Goal: Task Accomplishment & Management: Use online tool/utility

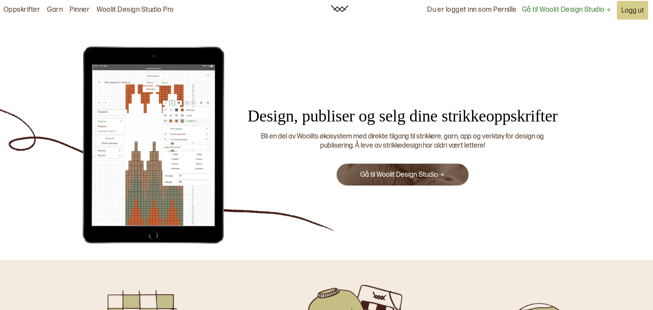
click at [407, 174] on link "Gå til Woolit Design Studio" at bounding box center [402, 175] width 84 height 8
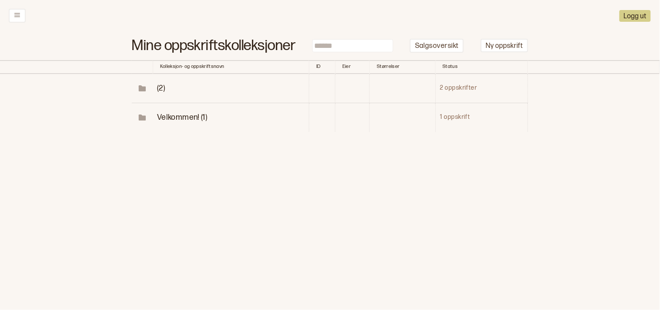
click at [159, 88] on span "(2)" at bounding box center [161, 88] width 8 height 9
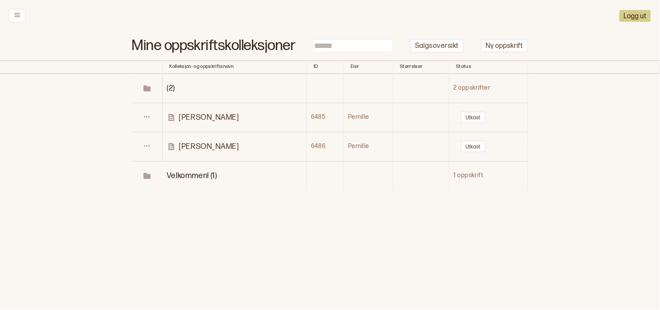
click at [184, 145] on p "[PERSON_NAME]" at bounding box center [209, 146] width 60 height 10
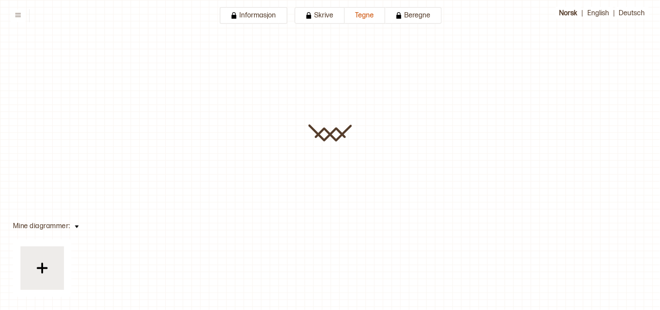
type input "*****"
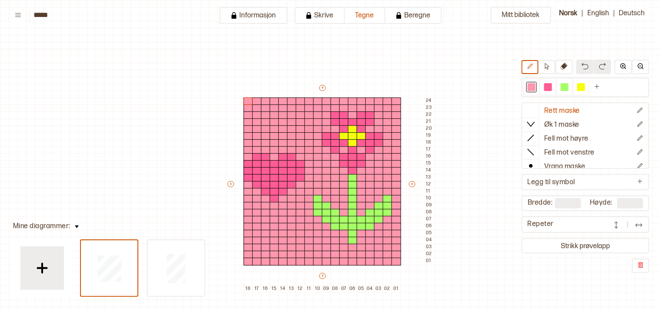
scroll to position [79, 39]
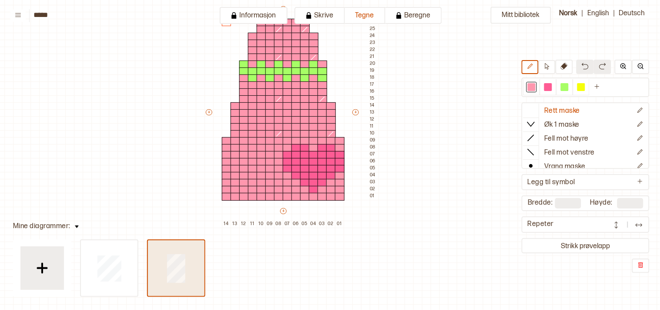
type input "**"
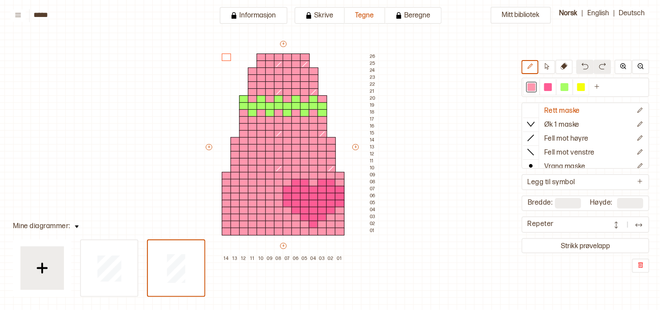
scroll to position [36, 39]
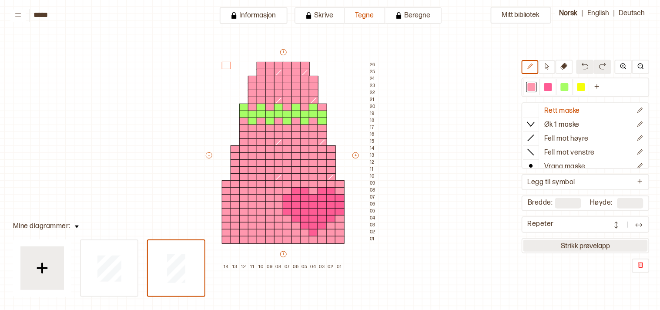
click at [581, 241] on button "Strikk prøvelapp" at bounding box center [586, 246] width 125 height 12
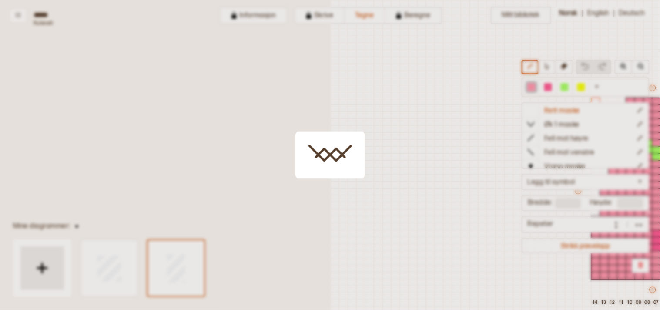
scroll to position [44, 257]
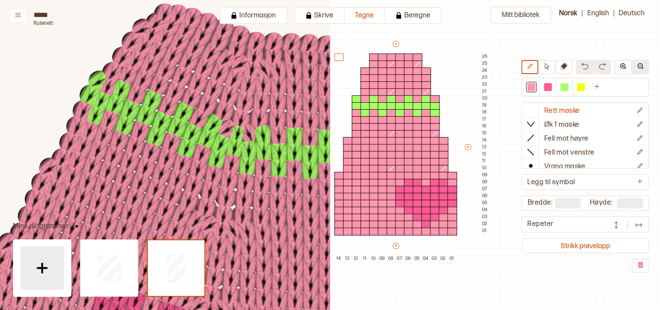
click at [643, 64] on img at bounding box center [641, 66] width 7 height 7
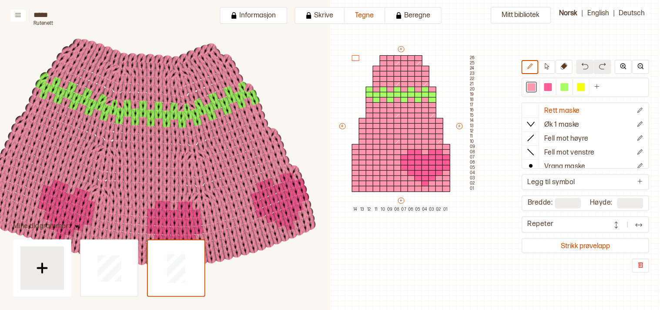
scroll to position [118, 307]
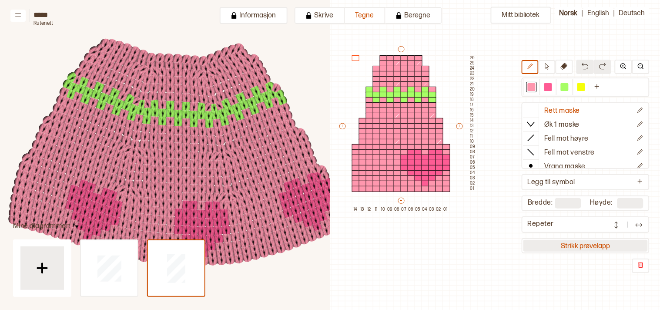
click at [566, 243] on button "Strikk prøvelapp" at bounding box center [586, 246] width 125 height 12
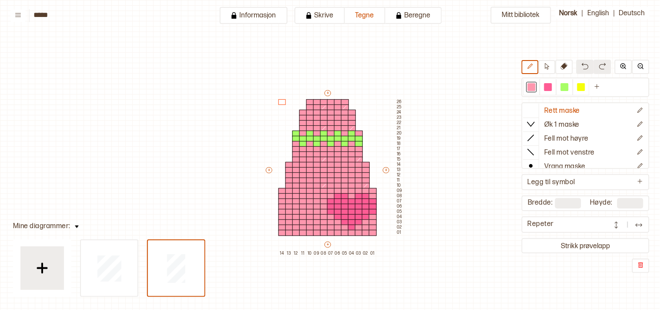
scroll to position [21, 7]
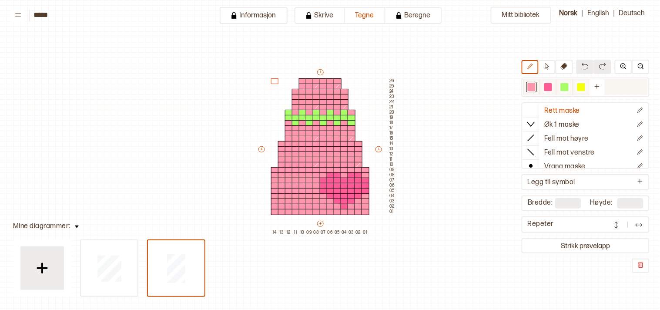
click at [552, 87] on div at bounding box center [549, 87] width 8 height 8
click at [346, 92] on div at bounding box center [345, 92] width 8 height 6
click at [338, 91] on div at bounding box center [338, 92] width 8 height 6
click at [331, 91] on div at bounding box center [331, 92] width 8 height 6
click at [324, 92] on div at bounding box center [324, 92] width 8 height 6
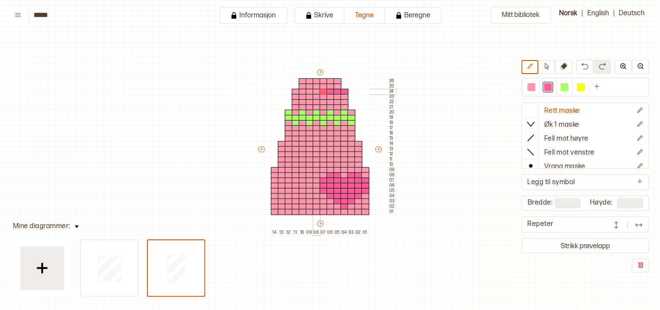
click at [316, 91] on div at bounding box center [317, 92] width 8 height 6
click at [307, 90] on div at bounding box center [310, 92] width 8 height 6
click at [301, 92] on div at bounding box center [303, 92] width 8 height 6
click at [295, 89] on div at bounding box center [296, 92] width 8 height 6
click at [316, 102] on div at bounding box center [317, 102] width 8 height 6
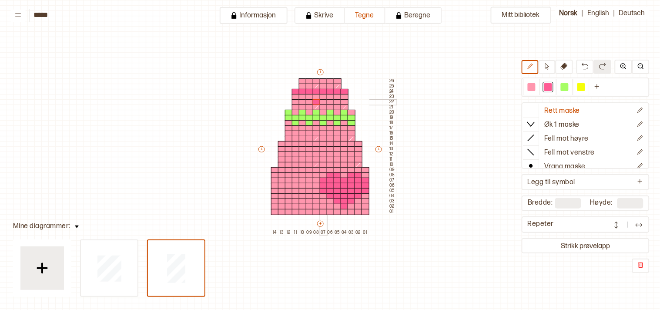
click at [323, 101] on div at bounding box center [324, 102] width 8 height 6
click at [330, 101] on div at bounding box center [331, 102] width 8 height 6
click at [337, 96] on div at bounding box center [338, 97] width 8 height 6
click at [327, 95] on div at bounding box center [331, 97] width 8 height 6
click at [320, 95] on div at bounding box center [324, 97] width 8 height 6
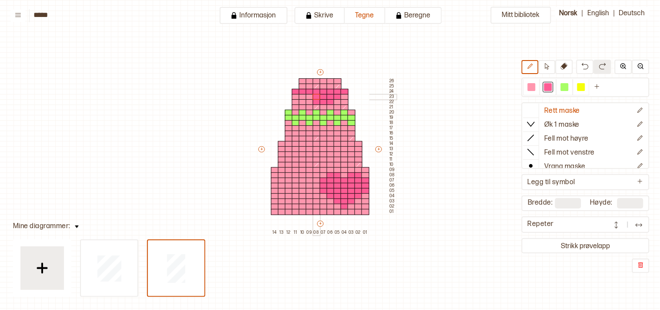
click at [315, 94] on div at bounding box center [317, 97] width 8 height 6
click at [308, 95] on div at bounding box center [310, 97] width 8 height 6
click at [535, 83] on div at bounding box center [532, 87] width 8 height 8
click at [328, 89] on div at bounding box center [331, 92] width 8 height 6
click at [322, 90] on div at bounding box center [324, 92] width 8 height 6
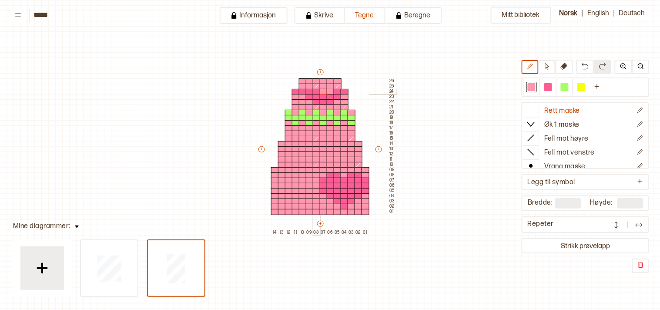
click at [316, 89] on div at bounding box center [317, 92] width 8 height 6
click at [578, 244] on button "Strikk prøvelapp" at bounding box center [586, 246] width 125 height 12
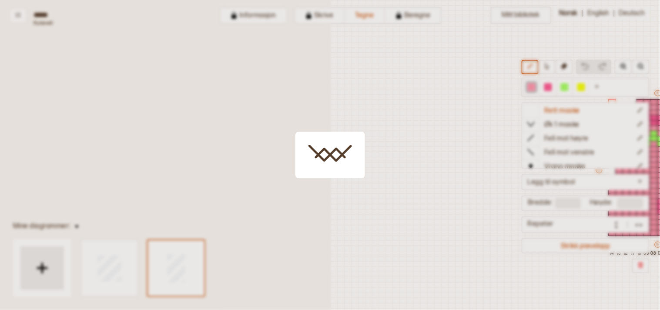
scroll to position [21, 242]
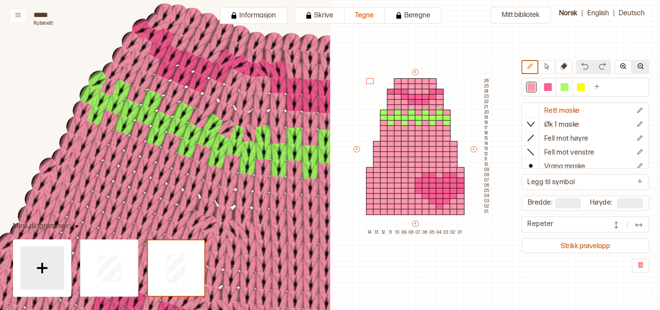
click at [645, 66] on img at bounding box center [641, 66] width 7 height 7
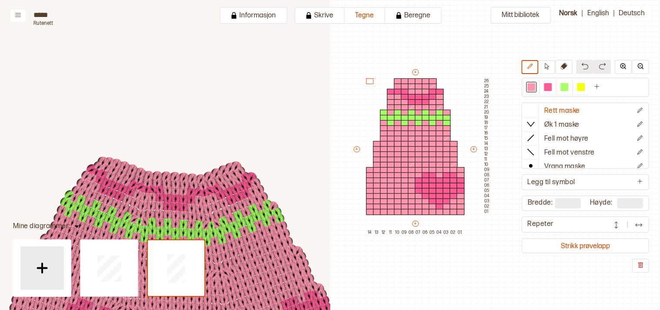
scroll to position [0, 311]
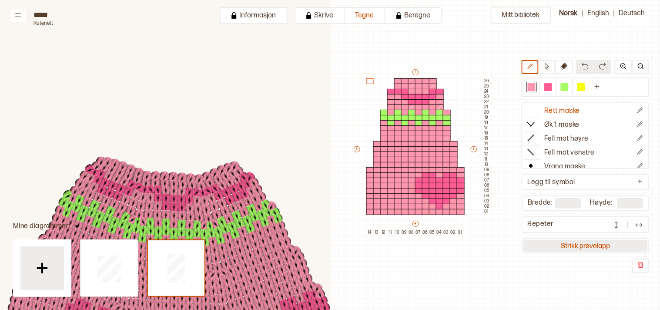
click at [616, 240] on button "Strikk prøvelapp" at bounding box center [586, 246] width 125 height 12
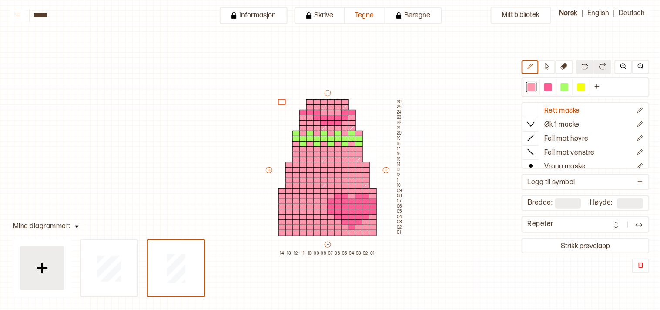
scroll to position [21, 7]
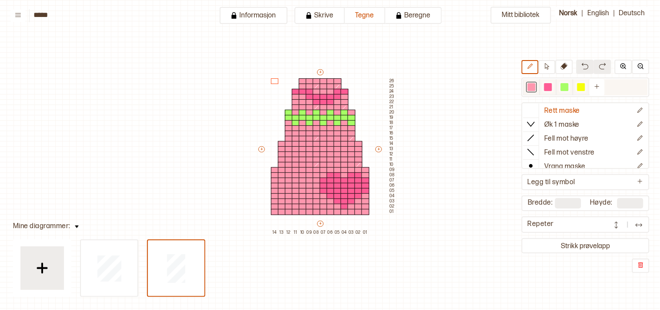
drag, startPoint x: 555, startPoint y: 86, endPoint x: 540, endPoint y: 87, distance: 15.3
click at [552, 86] on div at bounding box center [549, 87] width 8 height 8
click at [344, 96] on div at bounding box center [345, 97] width 8 height 6
click at [301, 96] on div at bounding box center [303, 97] width 8 height 6
click at [293, 94] on div at bounding box center [296, 97] width 8 height 6
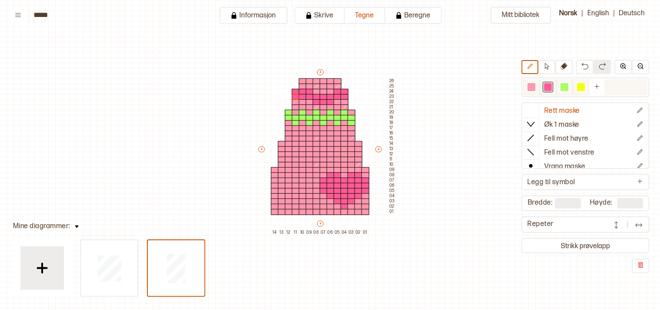
click at [536, 89] on div at bounding box center [532, 87] width 8 height 8
click at [330, 111] on div at bounding box center [331, 113] width 8 height 6
click at [315, 112] on div at bounding box center [317, 113] width 8 height 6
click at [302, 112] on div at bounding box center [303, 113] width 8 height 6
click at [286, 111] on div at bounding box center [289, 113] width 8 height 6
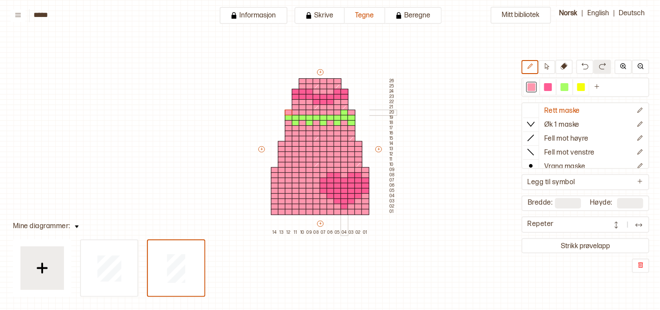
click at [345, 111] on div at bounding box center [345, 113] width 8 height 6
click at [351, 122] on div at bounding box center [352, 123] width 8 height 6
click at [335, 123] on div at bounding box center [338, 123] width 8 height 6
click at [321, 122] on div at bounding box center [324, 123] width 8 height 6
click at [307, 121] on div at bounding box center [310, 123] width 8 height 6
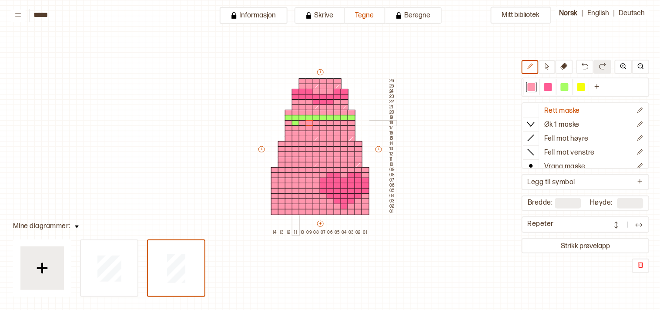
click at [295, 121] on div at bounding box center [296, 123] width 8 height 6
click at [569, 85] on div at bounding box center [565, 87] width 8 height 8
click at [331, 122] on div at bounding box center [331, 123] width 8 height 6
click at [324, 123] on div at bounding box center [324, 123] width 8 height 6
click at [315, 122] on div at bounding box center [317, 123] width 8 height 6
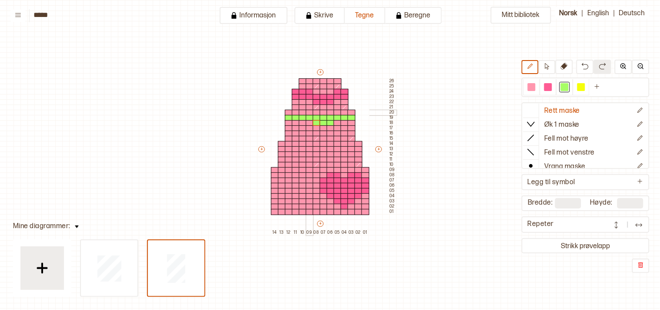
click at [310, 110] on div at bounding box center [310, 113] width 8 height 6
click at [301, 110] on div at bounding box center [303, 113] width 8 height 6
click at [296, 111] on div at bounding box center [296, 113] width 8 height 6
click at [288, 120] on div at bounding box center [289, 123] width 8 height 6
click at [340, 111] on div "+ + + + 14 13 12 11 10 09 08 07 06 05 04 03 02 01 26 25 24 23 22 21 20 19 18 17…" at bounding box center [326, 151] width 139 height 167
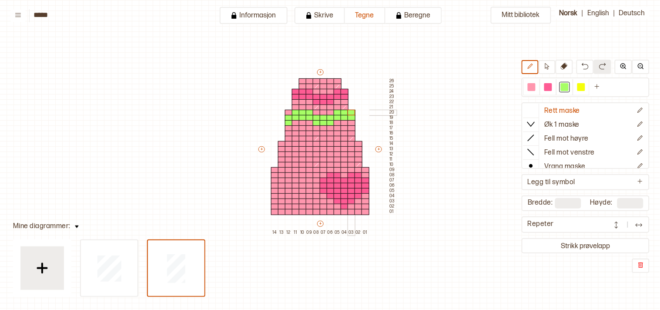
click at [350, 112] on div at bounding box center [352, 113] width 8 height 6
click at [536, 84] on div at bounding box center [532, 87] width 8 height 8
click at [317, 124] on div at bounding box center [317, 123] width 8 height 6
click at [323, 124] on div at bounding box center [324, 123] width 8 height 6
click at [329, 123] on div at bounding box center [331, 123] width 8 height 6
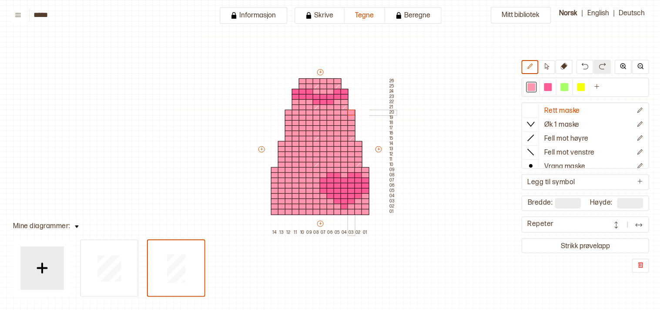
click at [350, 113] on div "+ + + + 14 13 12 11 10 09 08 07 06 05 04 03 02 01 26 25 24 23 22 21 20 19 18 17…" at bounding box center [326, 151] width 139 height 167
click at [566, 65] on icon at bounding box center [564, 66] width 7 height 7
drag, startPoint x: 273, startPoint y: 170, endPoint x: 272, endPoint y: 214, distance: 44.0
click at [272, 215] on div "+ + + + 14 13 12 11 10 09 08 07 06 05 04 03 02 01 26 25 24 23 22 21 20 19 18 17…" at bounding box center [326, 151] width 139 height 167
drag, startPoint x: 283, startPoint y: 143, endPoint x: 282, endPoint y: 161, distance: 18.3
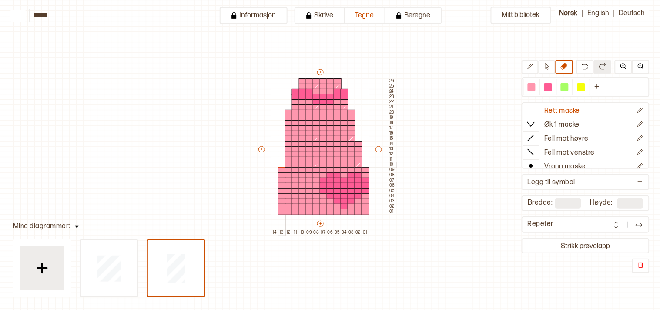
click at [282, 161] on div "+ + + + 14 13 12 11 10 09 08 07 06 05 04 03 02 01 26 25 24 23 22 21 20 19 18 17…" at bounding box center [326, 151] width 139 height 167
drag, startPoint x: 289, startPoint y: 111, endPoint x: 288, endPoint y: 136, distance: 24.8
click at [288, 136] on div "+ + + + 14 13 12 11 10 09 08 07 06 05 04 03 02 01 26 25 24 23 22 21 20 19 18 17…" at bounding box center [326, 151] width 139 height 167
drag, startPoint x: 295, startPoint y: 91, endPoint x: 296, endPoint y: 107, distance: 15.3
click at [296, 107] on div "+ + + + 14 13 12 11 10 09 08 07 06 05 04 03 02 01 26 25 24 23 22 21 20 19 18 17…" at bounding box center [326, 151] width 139 height 167
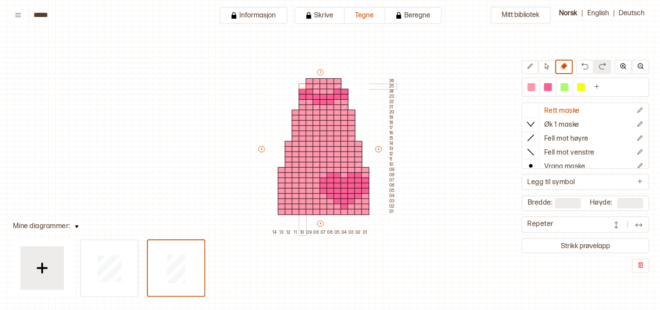
click at [302, 84] on div "+ + + + 14 13 12 11 10 09 08 07 06 05 04 03 02 01 26 25 24 23 22 21 20 19 18 17…" at bounding box center [326, 151] width 139 height 167
drag, startPoint x: 303, startPoint y: 89, endPoint x: 303, endPoint y: 105, distance: 15.7
click at [303, 105] on div "+ + + + 14 13 12 11 10 09 08 07 06 05 04 03 02 01 26 25 24 23 22 21 20 19 18 17…" at bounding box center [326, 151] width 139 height 167
click at [308, 83] on div "+ + + + 14 13 12 11 10 09 08 07 06 05 04 03 02 01 26 25 24 23 22 21 20 19 18 17…" at bounding box center [326, 151] width 139 height 167
drag, startPoint x: 294, startPoint y: 111, endPoint x: 293, endPoint y: 136, distance: 25.3
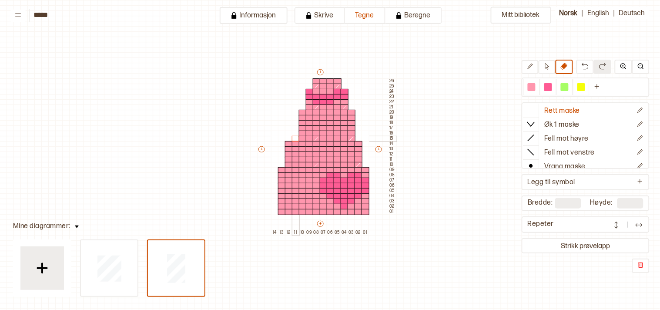
click at [293, 136] on div "+ + + + 14 13 12 11 10 09 08 07 06 05 04 03 02 01 26 25 24 23 22 21 20 19 18 17…" at bounding box center [326, 151] width 139 height 167
drag, startPoint x: 287, startPoint y: 141, endPoint x: 286, endPoint y: 162, distance: 21.4
click at [286, 162] on div "+ + + + 14 13 12 11 10 09 08 07 06 05 04 03 02 01 26 25 24 23 22 21 20 19 18 17…" at bounding box center [326, 151] width 139 height 167
drag, startPoint x: 280, startPoint y: 168, endPoint x: 282, endPoint y: 212, distance: 44.9
click at [281, 215] on div "+ + + + 14 13 12 11 10 09 08 07 06 05 04 03 02 01 26 25 24 23 22 21 20 19 18 17…" at bounding box center [326, 151] width 139 height 167
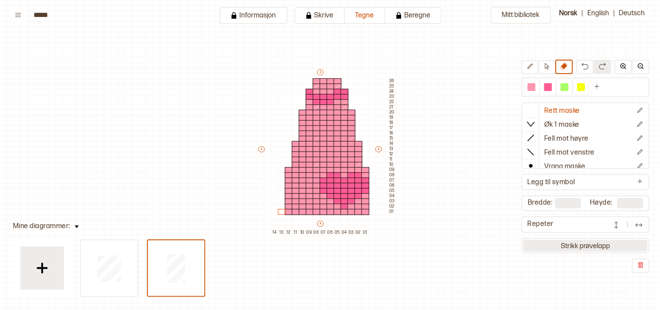
click at [544, 240] on button "Strikk prøvelapp" at bounding box center [586, 246] width 125 height 12
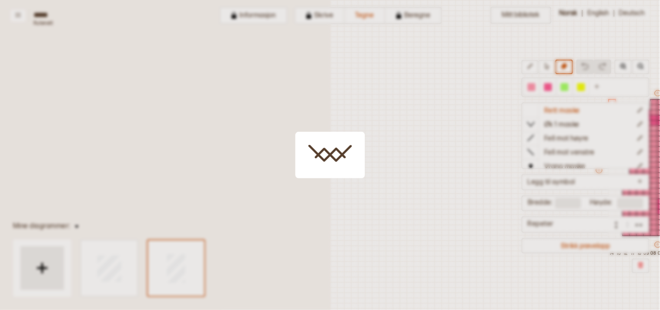
scroll to position [21, 242]
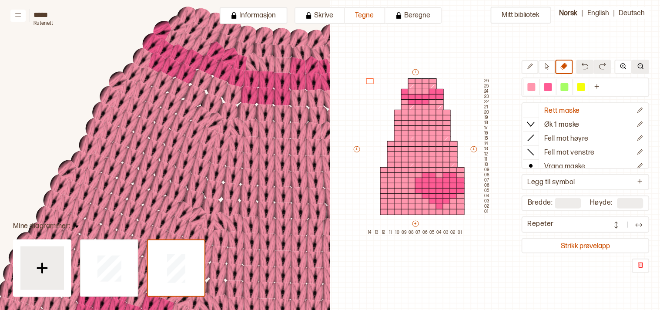
click at [638, 64] on button at bounding box center [641, 67] width 17 height 14
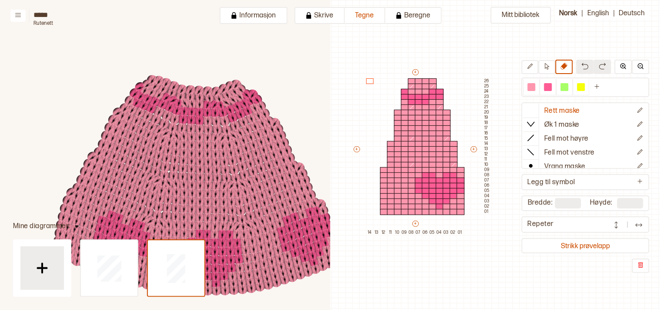
scroll to position [84, 272]
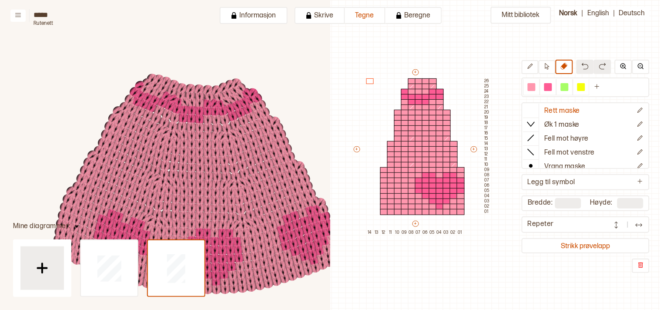
drag, startPoint x: 330, startPoint y: 119, endPoint x: 333, endPoint y: 139, distance: 20.6
click at [333, 140] on div "Mitt bibliotek Rett maske Øk 1 maske Fell mot høyre Fell mot venstre Vrang mask…" at bounding box center [418, 289] width 660 height 620
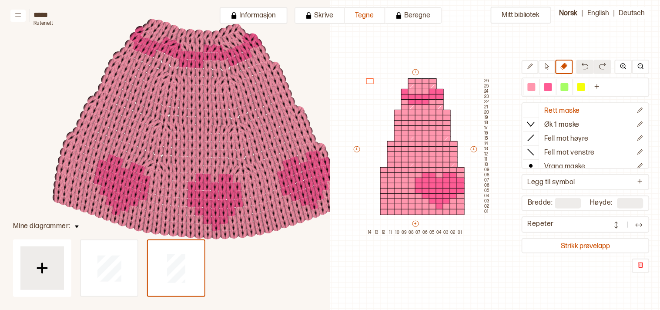
scroll to position [141, 272]
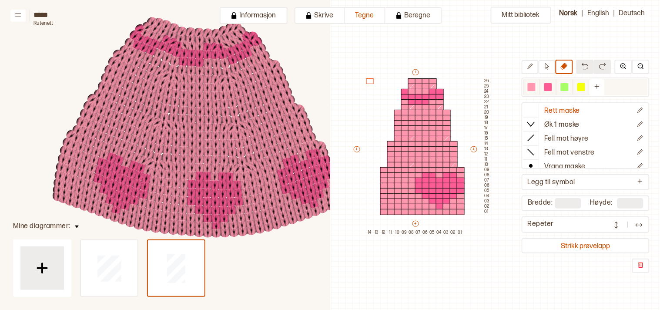
click at [536, 86] on div at bounding box center [532, 87] width 8 height 8
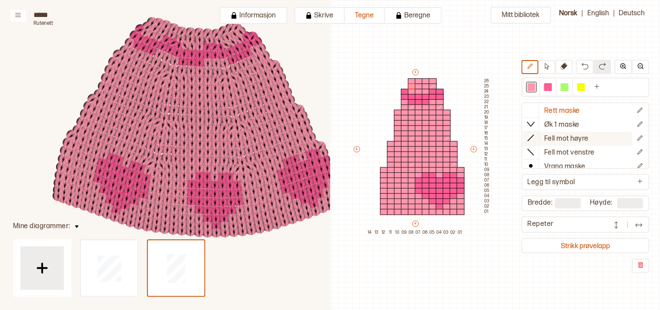
click at [536, 135] on icon at bounding box center [531, 138] width 9 height 9
click at [419, 86] on div at bounding box center [419, 87] width 8 height 6
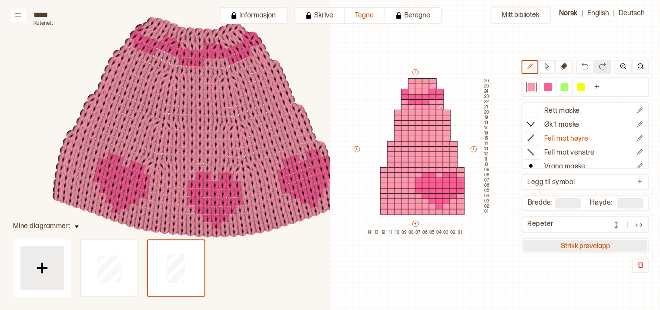
click at [598, 240] on button "Strikk prøvelapp" at bounding box center [586, 246] width 125 height 12
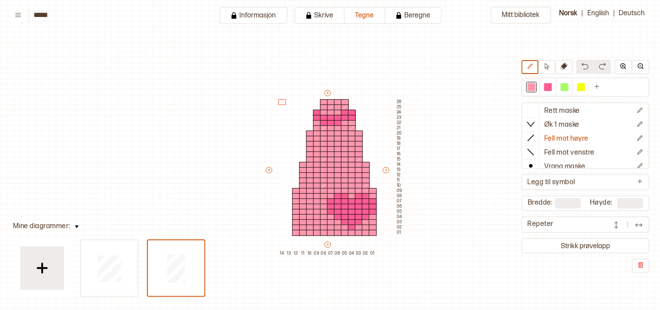
scroll to position [21, 7]
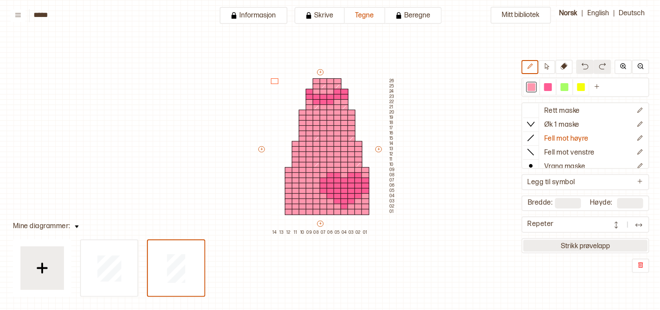
click at [595, 240] on button "Strikk prøvelapp" at bounding box center [586, 246] width 125 height 12
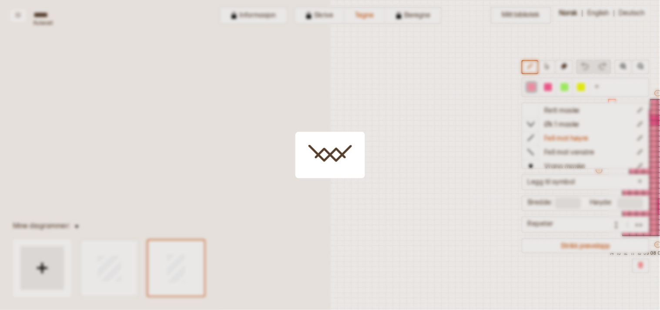
scroll to position [21, 242]
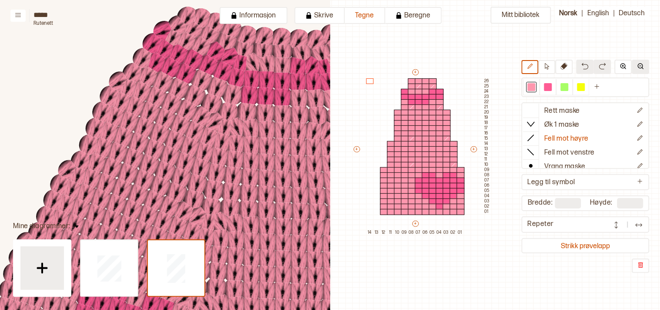
click at [646, 66] on button at bounding box center [641, 67] width 17 height 14
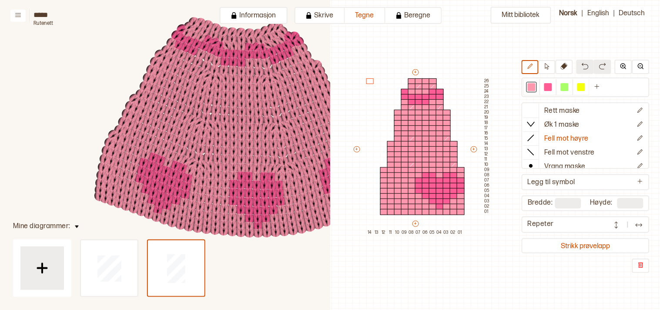
scroll to position [133, 230]
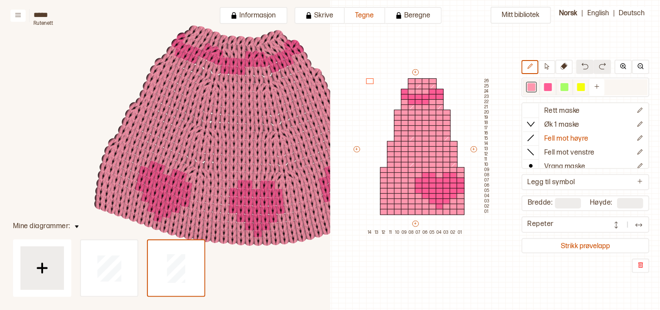
click at [569, 88] on div at bounding box center [565, 87] width 8 height 8
click at [428, 123] on div at bounding box center [426, 123] width 8 height 6
click at [420, 123] on div at bounding box center [419, 123] width 8 height 6
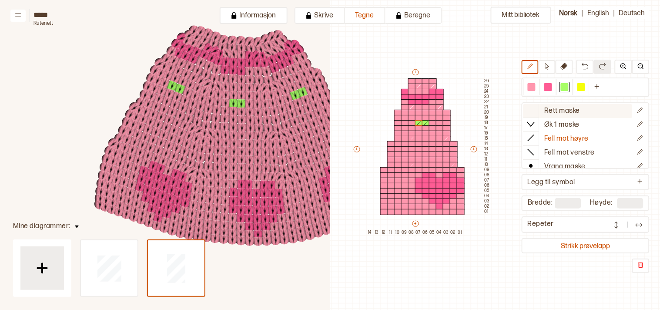
click at [539, 105] on div at bounding box center [532, 110] width 16 height 13
drag, startPoint x: 431, startPoint y: 122, endPoint x: 440, endPoint y: 122, distance: 8.3
click at [432, 122] on div at bounding box center [433, 123] width 8 height 6
click at [441, 122] on div at bounding box center [440, 123] width 8 height 6
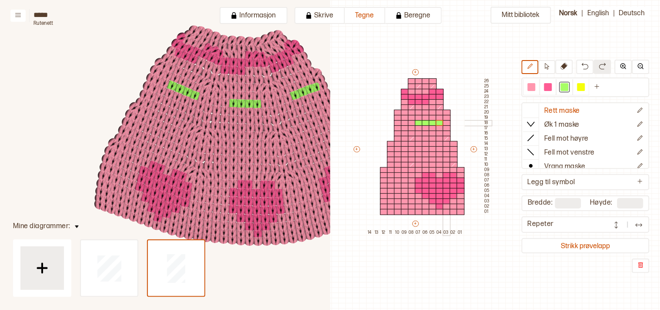
click at [447, 122] on div at bounding box center [447, 123] width 8 height 6
click at [411, 121] on div at bounding box center [412, 123] width 8 height 6
click at [403, 122] on div at bounding box center [405, 123] width 8 height 6
click at [397, 122] on div at bounding box center [398, 123] width 8 height 6
click at [412, 126] on div at bounding box center [412, 128] width 8 height 6
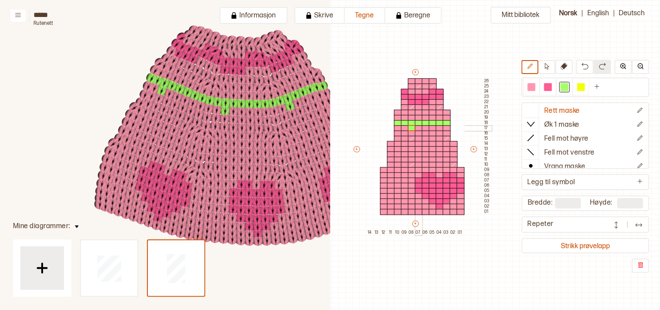
click at [419, 127] on div at bounding box center [419, 128] width 8 height 6
click at [425, 127] on div at bounding box center [426, 128] width 8 height 6
drag, startPoint x: 432, startPoint y: 116, endPoint x: 437, endPoint y: 116, distance: 5.2
click at [432, 116] on div at bounding box center [433, 118] width 8 height 6
click at [440, 116] on div at bounding box center [440, 118] width 8 height 6
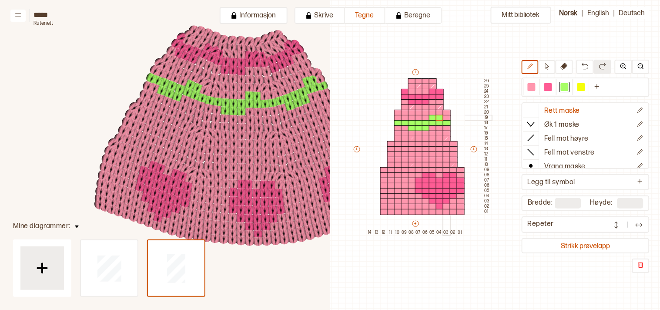
click at [446, 116] on div at bounding box center [447, 118] width 8 height 6
click at [404, 116] on div at bounding box center [405, 118] width 8 height 6
click at [395, 115] on div at bounding box center [398, 118] width 8 height 6
click at [536, 87] on div at bounding box center [532, 87] width 8 height 8
click at [429, 116] on div at bounding box center [433, 118] width 8 height 6
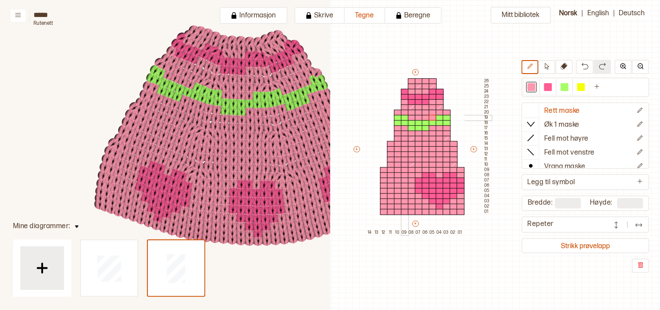
click at [401, 118] on div at bounding box center [405, 118] width 8 height 6
click at [569, 88] on div at bounding box center [565, 87] width 8 height 8
click at [430, 126] on div at bounding box center [433, 128] width 8 height 6
click at [402, 127] on div at bounding box center [405, 128] width 8 height 6
click at [432, 152] on div at bounding box center [433, 154] width 8 height 6
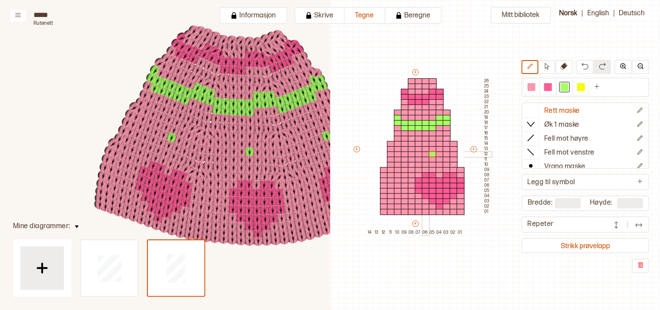
click at [424, 152] on div at bounding box center [426, 154] width 8 height 6
click at [416, 153] on div at bounding box center [419, 154] width 8 height 6
drag, startPoint x: 407, startPoint y: 153, endPoint x: 401, endPoint y: 153, distance: 7.0
click at [406, 153] on div "+ + + + 14 13 12 11 10 09 08 07 06 05 04 03 02 01 26 25 24 23 22 21 20 19 18 17…" at bounding box center [422, 151] width 139 height 167
click at [401, 153] on div at bounding box center [405, 154] width 8 height 6
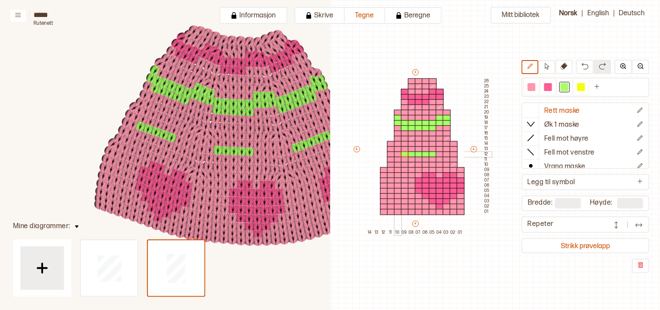
click at [394, 154] on div at bounding box center [398, 154] width 8 height 6
click at [389, 154] on div at bounding box center [391, 154] width 8 height 6
drag, startPoint x: 438, startPoint y: 152, endPoint x: 457, endPoint y: 149, distance: 19.5
click at [457, 149] on div "+ + + + 14 13 12 11 10 09 08 07 06 05 04 03 02 01 26 25 24 23 22 21 20 19 18 17…" at bounding box center [422, 151] width 139 height 167
click at [455, 152] on div at bounding box center [454, 154] width 8 height 6
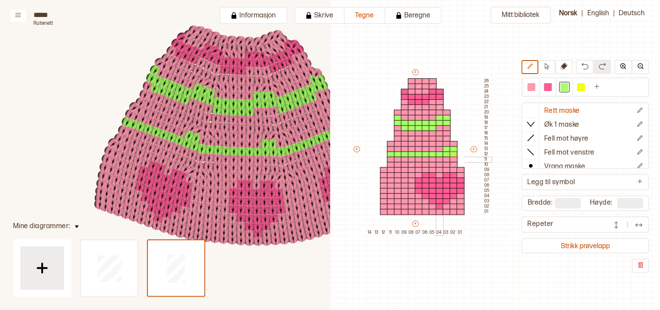
click at [438, 159] on div at bounding box center [440, 160] width 8 height 6
click at [536, 84] on div at bounding box center [532, 87] width 8 height 8
drag, startPoint x: 441, startPoint y: 158, endPoint x: 445, endPoint y: 151, distance: 8.5
click at [441, 158] on div at bounding box center [440, 160] width 8 height 6
click at [569, 84] on div at bounding box center [565, 87] width 8 height 8
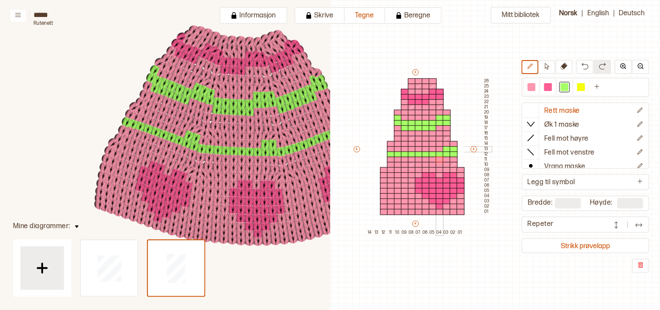
click at [439, 149] on div at bounding box center [440, 149] width 8 height 6
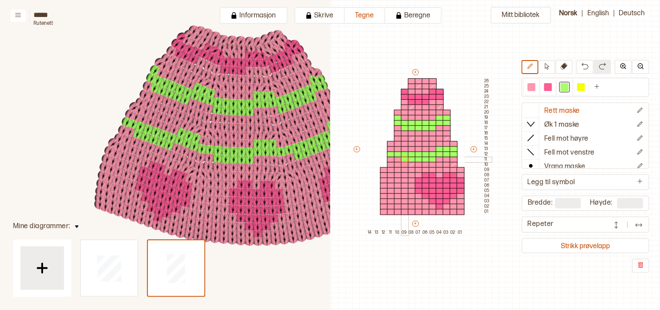
drag, startPoint x: 433, startPoint y: 158, endPoint x: 405, endPoint y: 158, distance: 27.9
click at [405, 158] on div "+ + + + 14 13 12 11 10 09 08 07 06 05 04 03 02 01 26 25 24 23 22 21 20 19 18 17…" at bounding box center [422, 151] width 139 height 167
click at [397, 149] on div at bounding box center [398, 149] width 8 height 6
click at [391, 148] on div at bounding box center [391, 149] width 8 height 6
click at [536, 85] on div at bounding box center [532, 87] width 8 height 8
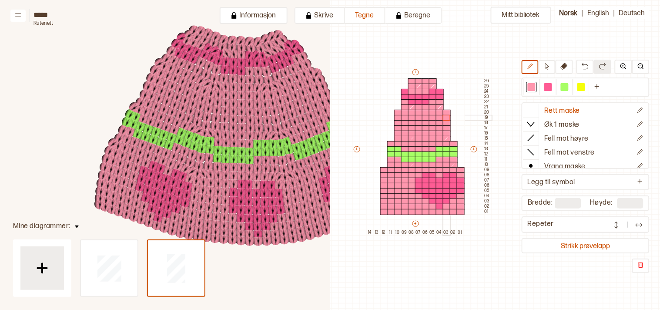
drag, startPoint x: 412, startPoint y: 122, endPoint x: 445, endPoint y: 116, distance: 34.1
click at [446, 115] on div "+ + + + 14 13 12 11 10 09 08 07 06 05 04 03 02 01 26 25 24 23 22 21 20 19 18 17…" at bounding box center [422, 151] width 139 height 167
click at [566, 88] on div at bounding box center [565, 87] width 10 height 10
click at [448, 142] on div at bounding box center [447, 144] width 8 height 6
click at [454, 145] on div at bounding box center [454, 144] width 8 height 6
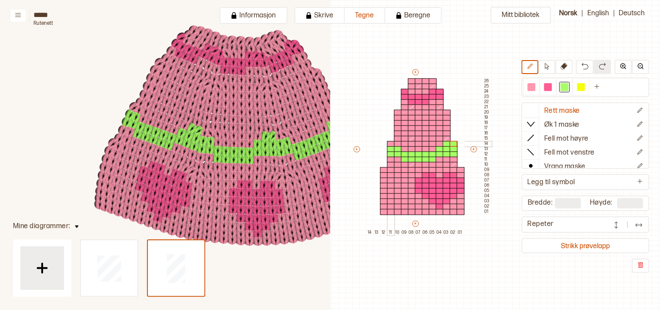
click at [389, 142] on div at bounding box center [391, 144] width 8 height 6
click at [418, 164] on div at bounding box center [419, 165] width 8 height 6
click at [427, 165] on div at bounding box center [426, 165] width 8 height 6
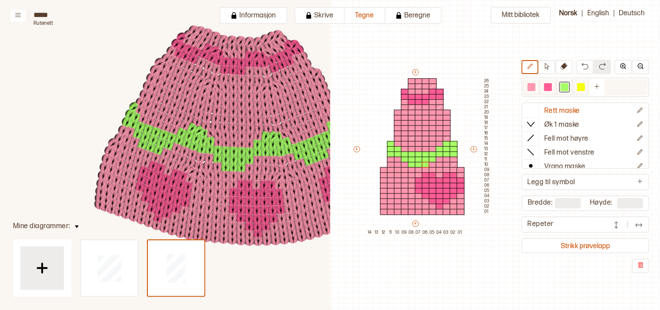
click at [536, 88] on div at bounding box center [532, 87] width 8 height 8
click at [415, 153] on div at bounding box center [419, 154] width 8 height 6
click at [411, 155] on div at bounding box center [412, 154] width 8 height 6
click at [422, 154] on div at bounding box center [426, 154] width 8 height 6
click at [452, 153] on div at bounding box center [454, 154] width 8 height 6
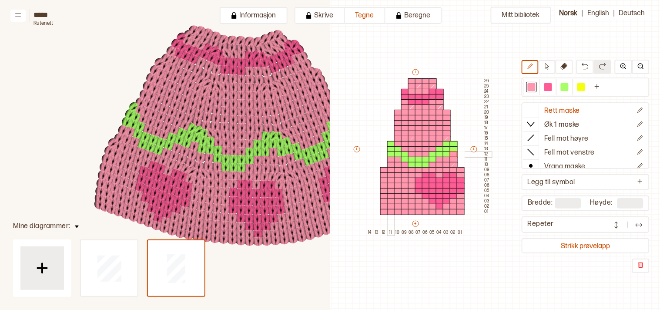
click at [388, 154] on div at bounding box center [391, 154] width 8 height 6
click at [446, 154] on div at bounding box center [447, 154] width 8 height 6
click at [536, 83] on div at bounding box center [532, 87] width 8 height 8
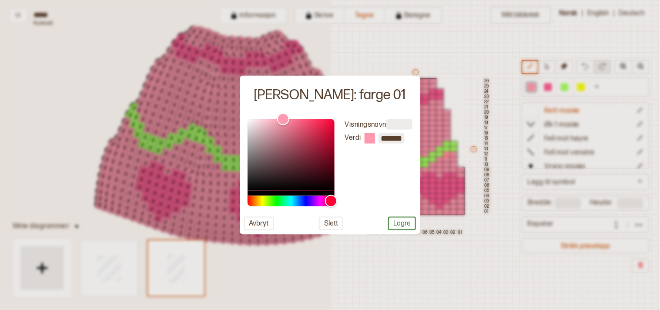
click at [494, 56] on div at bounding box center [330, 155] width 660 height 310
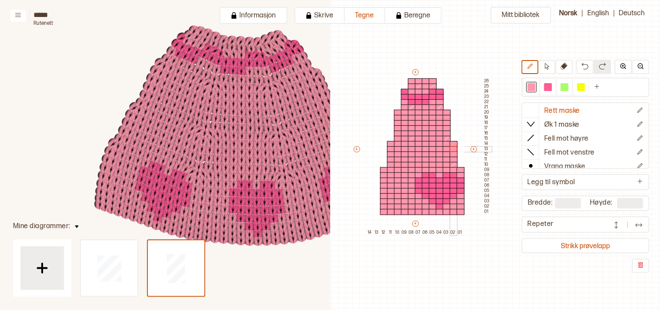
drag, startPoint x: 423, startPoint y: 165, endPoint x: 453, endPoint y: 147, distance: 35.5
click at [453, 147] on div "+ + + + 14 13 12 11 10 09 08 07 06 05 04 03 02 01 26 25 24 23 22 21 20 19 18 17…" at bounding box center [422, 151] width 139 height 167
click at [569, 84] on div at bounding box center [565, 87] width 8 height 8
drag, startPoint x: 391, startPoint y: 164, endPoint x: 403, endPoint y: 162, distance: 12.3
click at [403, 162] on div "+ + + + 14 13 12 11 10 09 08 07 06 05 04 03 02 01 26 25 24 23 22 21 20 19 18 17…" at bounding box center [422, 151] width 139 height 167
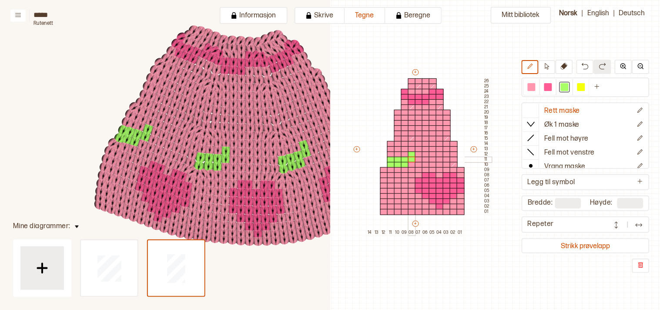
drag, startPoint x: 391, startPoint y: 158, endPoint x: 412, endPoint y: 156, distance: 21.0
click at [412, 157] on div "+ + + + 14 13 12 11 10 09 08 07 06 05 04 03 02 01 26 25 24 23 22 21 20 19 18 17…" at bounding box center [422, 151] width 139 height 167
click at [405, 154] on div at bounding box center [405, 154] width 8 height 6
drag, startPoint x: 408, startPoint y: 154, endPoint x: 418, endPoint y: 153, distance: 10.5
click at [418, 153] on div "+ + + + 14 13 12 11 10 09 08 07 06 05 04 03 02 01 26 25 24 23 22 21 20 19 18 17…" at bounding box center [422, 151] width 139 height 167
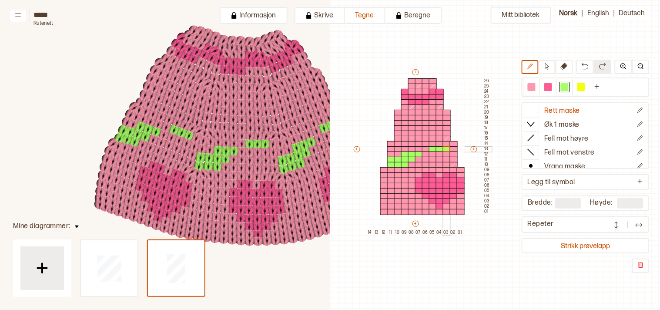
drag, startPoint x: 431, startPoint y: 148, endPoint x: 447, endPoint y: 147, distance: 15.8
click at [447, 147] on div "+ + + + 14 13 12 11 10 09 08 07 06 05 04 03 02 01 26 25 24 23 22 21 20 19 18 17…" at bounding box center [422, 151] width 139 height 167
drag, startPoint x: 420, startPoint y: 151, endPoint x: 454, endPoint y: 153, distance: 34.4
click at [454, 153] on div "+ + + + 14 13 12 11 10 09 08 07 06 05 04 03 02 01 26 25 24 23 22 21 20 19 18 17…" at bounding box center [422, 151] width 139 height 167
drag, startPoint x: 412, startPoint y: 158, endPoint x: 425, endPoint y: 157, distance: 12.7
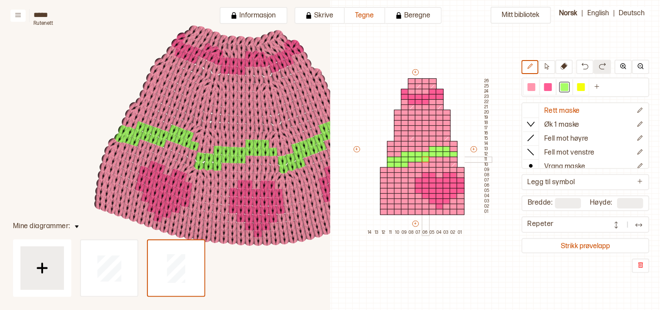
click at [425, 157] on div "+ + + + 14 13 12 11 10 09 08 07 06 05 04 03 02 01 26 25 24 23 22 21 20 19 18 17…" at bounding box center [422, 151] width 139 height 167
click at [424, 149] on div at bounding box center [426, 149] width 8 height 6
click at [452, 148] on div at bounding box center [454, 149] width 8 height 6
drag, startPoint x: 433, startPoint y: 141, endPoint x: 438, endPoint y: 144, distance: 5.5
click at [433, 142] on div at bounding box center [433, 144] width 8 height 6
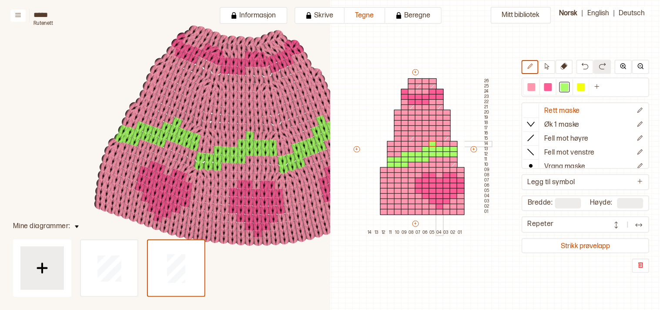
click at [438, 144] on div at bounding box center [440, 144] width 8 height 6
click at [443, 142] on div at bounding box center [447, 144] width 8 height 6
click at [534, 84] on div at bounding box center [532, 87] width 8 height 8
click at [388, 163] on div at bounding box center [391, 165] width 8 height 6
click at [404, 155] on div at bounding box center [405, 154] width 8 height 6
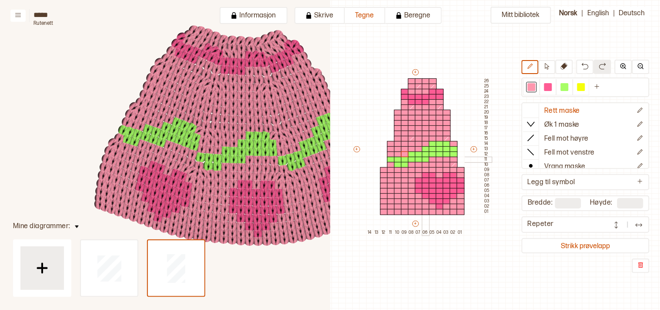
click at [428, 158] on div at bounding box center [426, 160] width 8 height 6
click at [569, 84] on div at bounding box center [565, 87] width 8 height 8
click at [391, 153] on div at bounding box center [391, 154] width 8 height 6
click at [410, 163] on div at bounding box center [412, 165] width 8 height 6
click at [454, 158] on div at bounding box center [454, 160] width 8 height 6
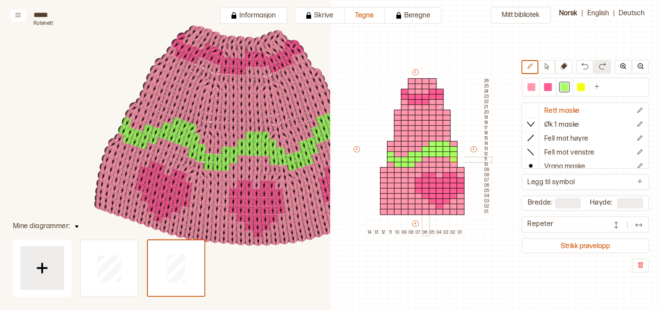
click at [424, 158] on div at bounding box center [426, 160] width 8 height 6
click at [418, 164] on div at bounding box center [419, 165] width 8 height 6
click at [535, 88] on div at bounding box center [532, 87] width 8 height 8
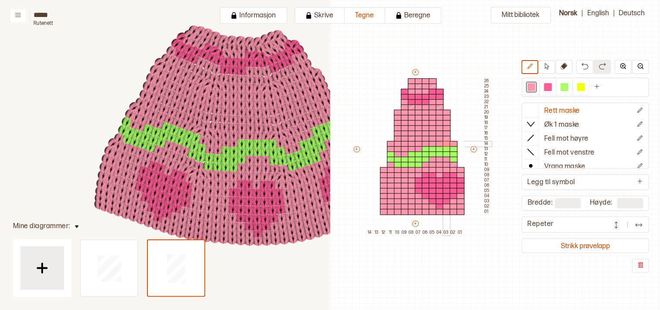
drag, startPoint x: 430, startPoint y: 143, endPoint x: 449, endPoint y: 142, distance: 18.7
click at [449, 142] on div "+ + + + 14 13 12 11 10 09 08 07 06 05 04 03 02 01 26 25 24 23 22 21 20 19 18 17…" at bounding box center [422, 151] width 139 height 167
drag, startPoint x: 501, startPoint y: 263, endPoint x: 263, endPoint y: 273, distance: 237.9
click at [263, 273] on icon at bounding box center [430, 177] width 1321 height 620
click at [266, 284] on icon at bounding box center [430, 177] width 1321 height 620
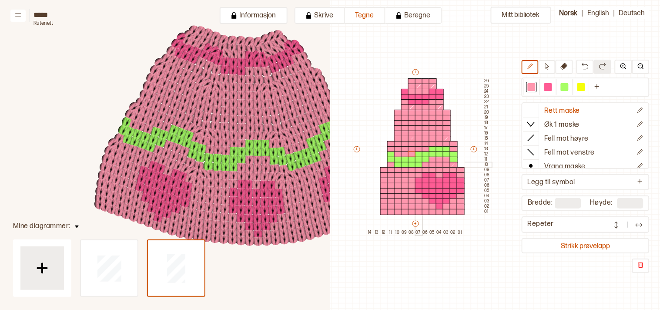
click at [418, 163] on div at bounding box center [419, 165] width 8 height 6
click at [536, 137] on icon at bounding box center [531, 138] width 9 height 9
click at [418, 163] on div at bounding box center [419, 165] width 8 height 6
click at [552, 86] on div at bounding box center [549, 87] width 8 height 8
click at [424, 91] on div at bounding box center [426, 92] width 8 height 6
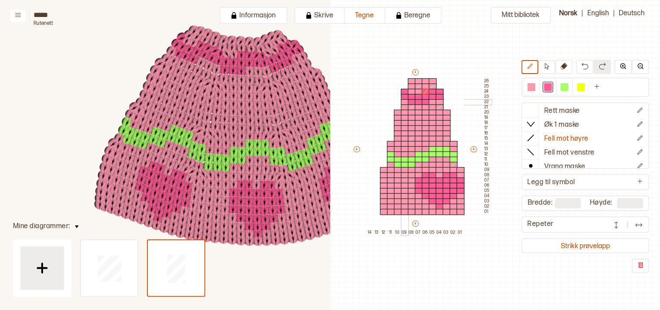
click at [403, 101] on div at bounding box center [405, 102] width 8 height 6
click at [536, 84] on div at bounding box center [532, 87] width 8 height 8
click at [426, 101] on div at bounding box center [426, 102] width 8 height 6
click at [403, 90] on div at bounding box center [405, 92] width 8 height 6
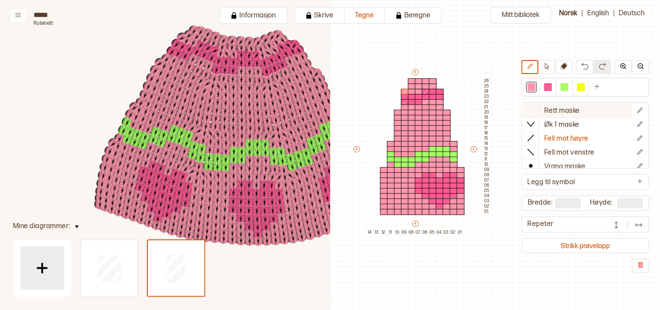
click at [536, 110] on icon at bounding box center [531, 110] width 9 height 9
click at [552, 87] on div at bounding box center [549, 87] width 8 height 8
click at [424, 94] on div at bounding box center [426, 97] width 8 height 6
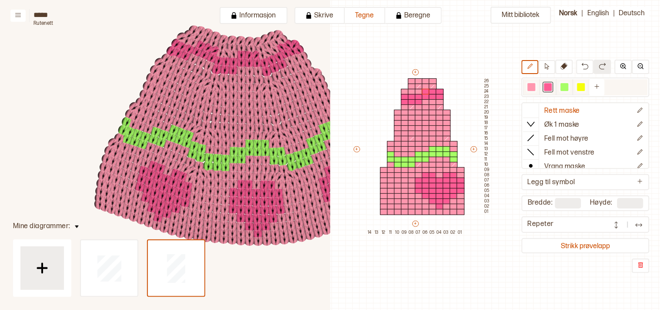
click at [569, 86] on div at bounding box center [565, 87] width 8 height 8
click at [405, 123] on div at bounding box center [405, 123] width 8 height 6
click at [403, 129] on div at bounding box center [405, 128] width 8 height 6
click at [405, 131] on div at bounding box center [405, 134] width 8 height 6
click at [398, 117] on div at bounding box center [398, 118] width 8 height 6
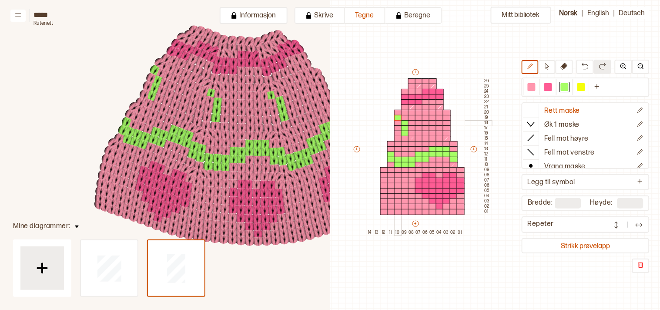
click at [397, 124] on div at bounding box center [398, 123] width 8 height 6
click at [399, 125] on div at bounding box center [398, 128] width 8 height 6
click at [410, 115] on div at bounding box center [412, 118] width 8 height 6
click at [410, 121] on div at bounding box center [412, 123] width 8 height 6
click at [410, 127] on div at bounding box center [412, 128] width 8 height 6
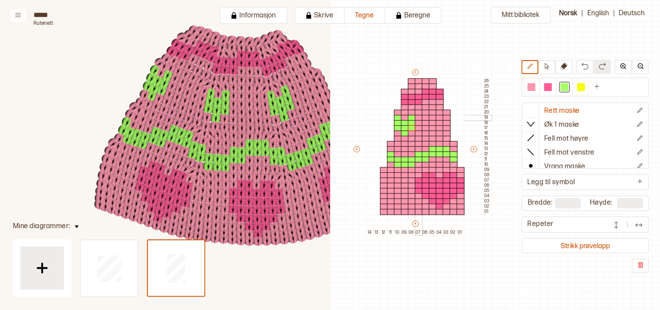
click at [419, 115] on div at bounding box center [419, 118] width 8 height 6
click at [416, 122] on div at bounding box center [419, 123] width 8 height 6
click at [446, 116] on div at bounding box center [447, 118] width 8 height 6
click at [446, 120] on div at bounding box center [447, 123] width 8 height 6
click at [412, 132] on div at bounding box center [412, 134] width 8 height 6
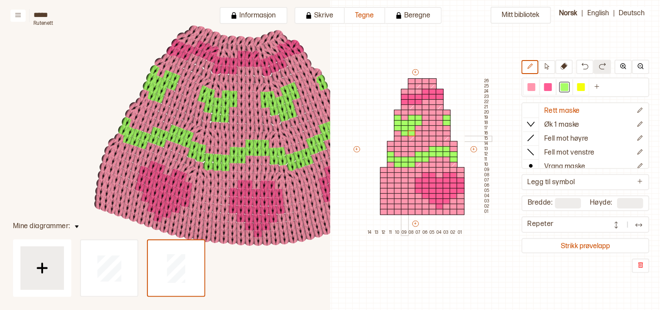
click at [403, 138] on div at bounding box center [405, 139] width 8 height 6
click at [396, 131] on div at bounding box center [398, 134] width 8 height 6
click at [416, 128] on div at bounding box center [419, 128] width 8 height 6
click at [450, 128] on div at bounding box center [447, 128] width 8 height 6
drag, startPoint x: 405, startPoint y: 144, endPoint x: 398, endPoint y: 141, distance: 7.2
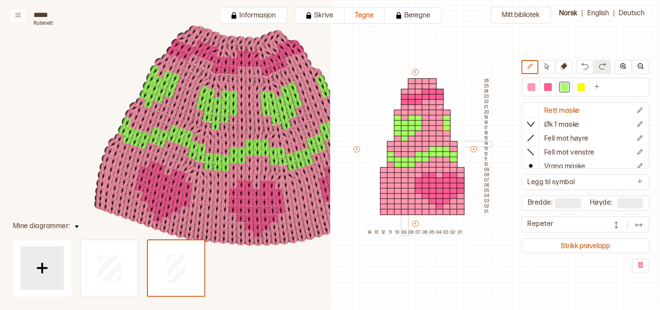
click at [405, 144] on div at bounding box center [405, 144] width 8 height 6
click at [395, 137] on div at bounding box center [398, 139] width 8 height 6
click at [419, 132] on div at bounding box center [419, 134] width 8 height 6
click at [446, 131] on div at bounding box center [447, 134] width 8 height 6
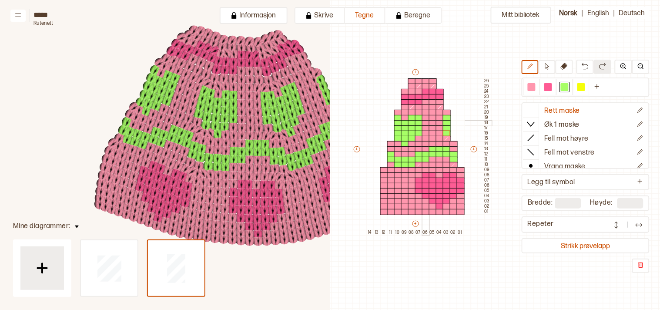
click at [424, 123] on div at bounding box center [426, 123] width 8 height 6
click at [423, 127] on div at bounding box center [426, 128] width 8 height 6
click at [440, 122] on div at bounding box center [440, 123] width 8 height 6
click at [437, 127] on div at bounding box center [440, 128] width 8 height 6
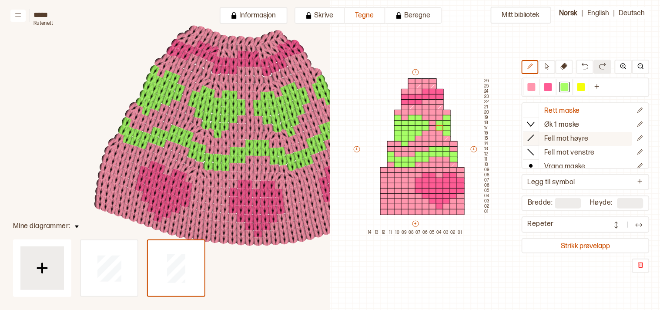
click at [536, 137] on icon at bounding box center [531, 138] width 9 height 9
click at [419, 137] on div at bounding box center [419, 139] width 8 height 6
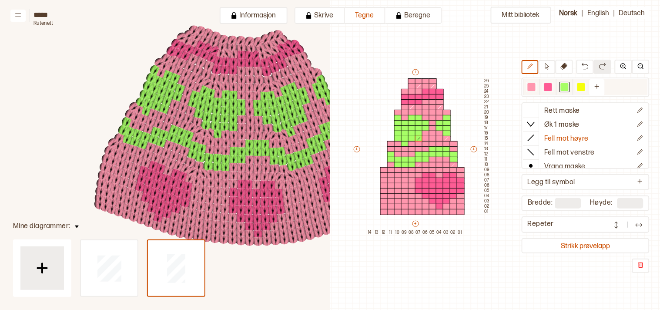
click at [535, 85] on div at bounding box center [532, 87] width 8 height 8
click at [418, 137] on icon at bounding box center [419, 138] width 7 height 5
click at [569, 85] on div at bounding box center [565, 87] width 8 height 8
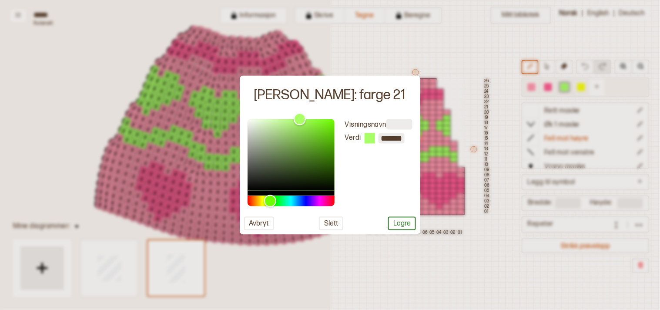
click at [572, 85] on div at bounding box center [330, 155] width 660 height 310
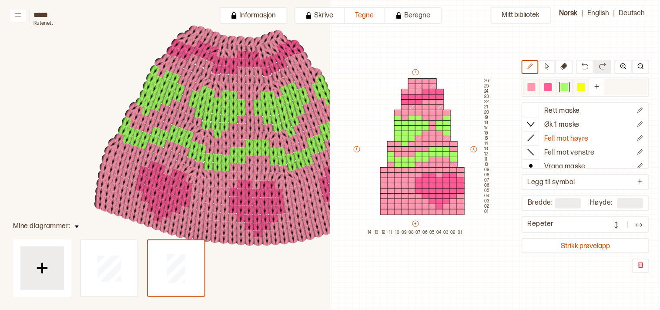
click at [569, 85] on div at bounding box center [565, 87] width 8 height 8
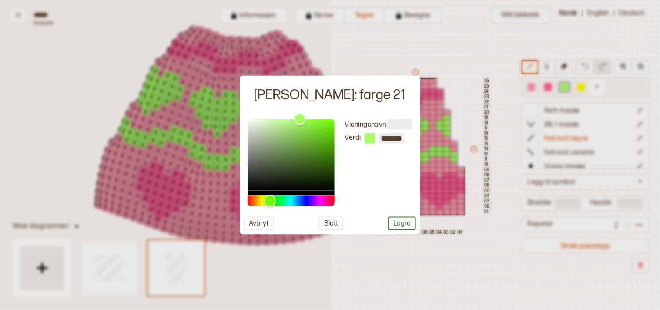
click at [571, 85] on div at bounding box center [330, 155] width 660 height 310
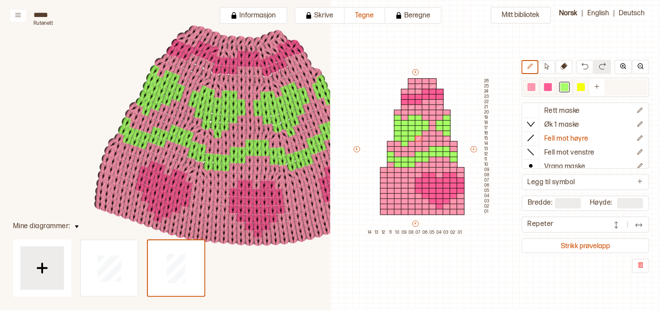
click at [569, 85] on div at bounding box center [565, 87] width 8 height 8
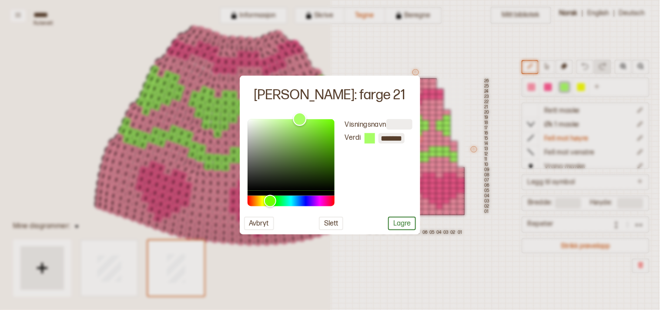
click at [273, 119] on div "Color" at bounding box center [291, 154] width 87 height 71
type input "*******"
click at [283, 120] on div "Color" at bounding box center [291, 154] width 87 height 71
click at [413, 223] on button "Lagre" at bounding box center [402, 222] width 28 height 13
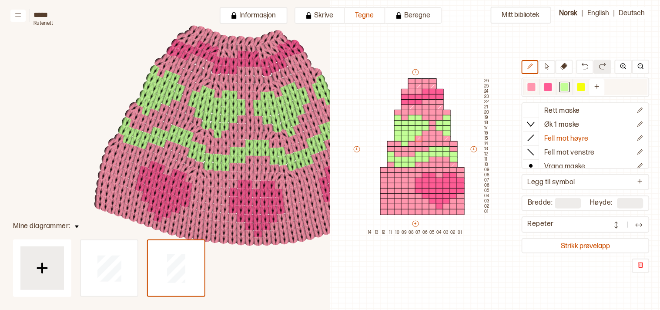
click at [534, 88] on div at bounding box center [532, 87] width 8 height 8
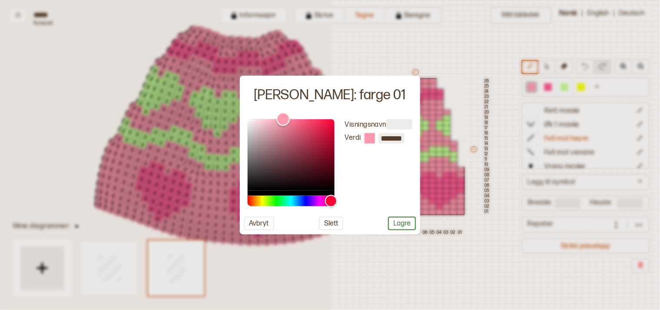
type input "*******"
click at [269, 120] on div "Color" at bounding box center [291, 154] width 87 height 71
click at [398, 222] on button "Lagre" at bounding box center [402, 222] width 28 height 13
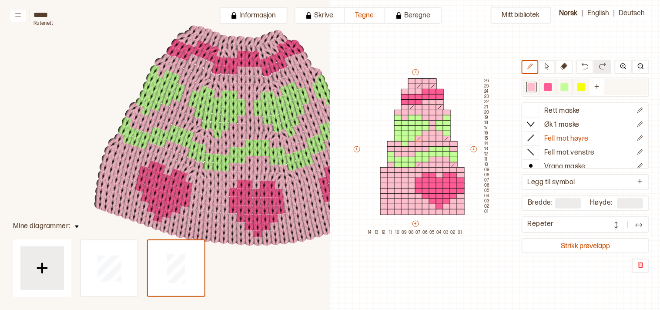
click at [536, 86] on div at bounding box center [532, 87] width 8 height 8
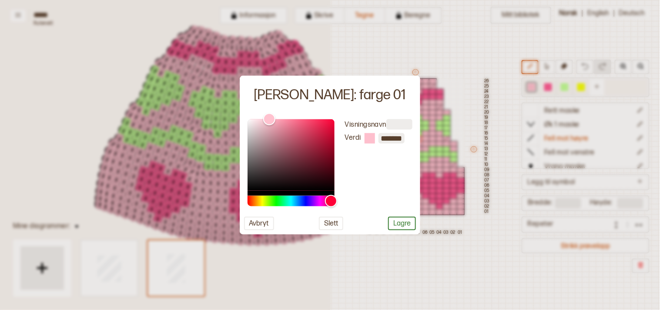
click at [536, 86] on div at bounding box center [330, 155] width 660 height 310
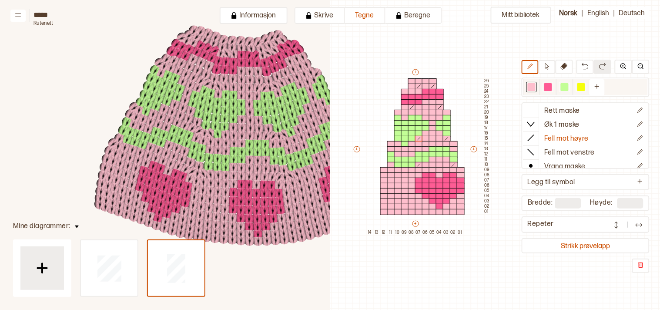
click at [536, 86] on div at bounding box center [532, 87] width 8 height 8
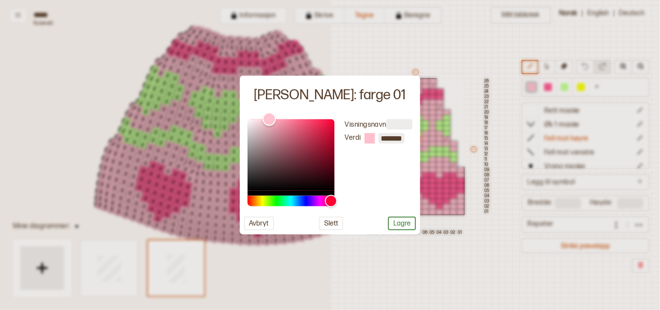
type input "*******"
click at [280, 120] on div "Color" at bounding box center [291, 154] width 87 height 71
click at [405, 220] on button "Lagre" at bounding box center [402, 222] width 28 height 13
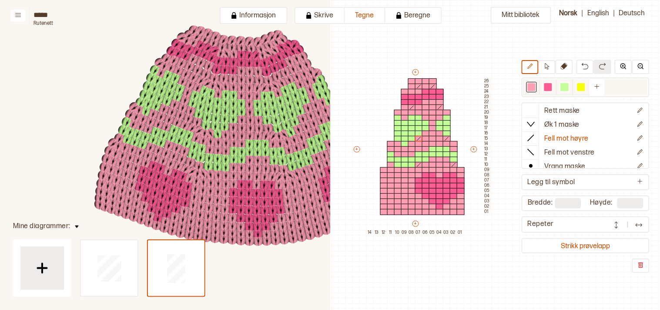
click at [552, 88] on div at bounding box center [549, 87] width 8 height 8
click at [445, 117] on div at bounding box center [447, 118] width 8 height 6
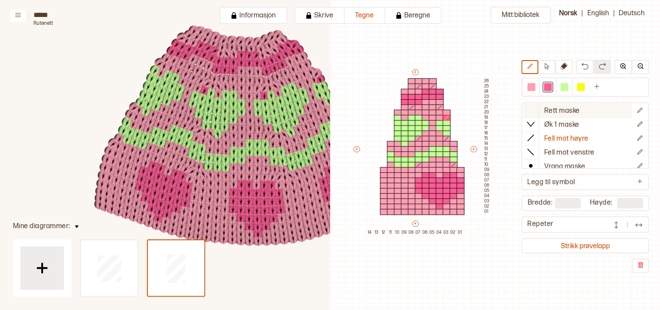
click at [536, 107] on icon at bounding box center [531, 110] width 9 height 9
click at [440, 123] on div at bounding box center [440, 123] width 8 height 6
click at [448, 123] on div at bounding box center [447, 123] width 8 height 6
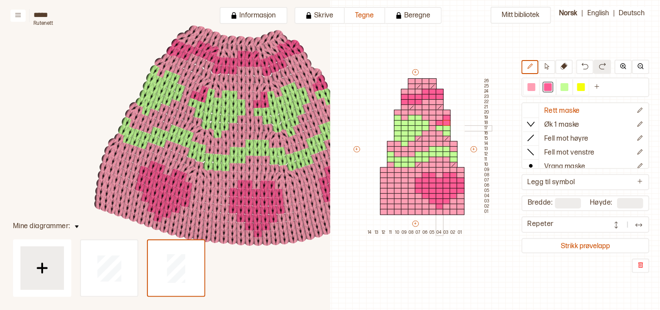
click at [440, 127] on div at bounding box center [440, 128] width 8 height 6
click at [446, 127] on div at bounding box center [447, 128] width 8 height 6
click at [447, 133] on div at bounding box center [447, 134] width 8 height 6
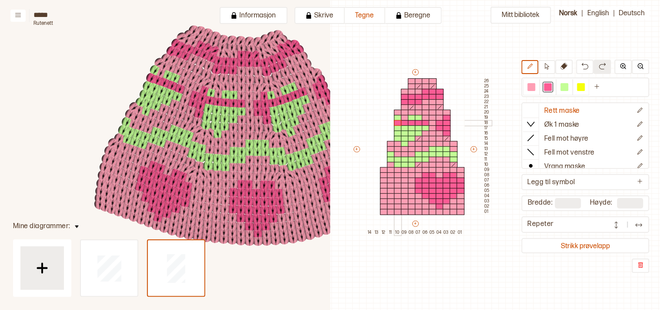
drag, startPoint x: 425, startPoint y: 121, endPoint x: 394, endPoint y: 122, distance: 31.4
click at [394, 122] on div "+ + + + 14 13 12 11 10 09 08 07 06 05 04 03 02 01 26 25 24 23 22 21 20 19 18 17…" at bounding box center [422, 151] width 139 height 167
click at [397, 116] on div at bounding box center [398, 118] width 8 height 6
click at [412, 117] on div at bounding box center [412, 118] width 8 height 6
click at [420, 115] on div at bounding box center [419, 118] width 8 height 6
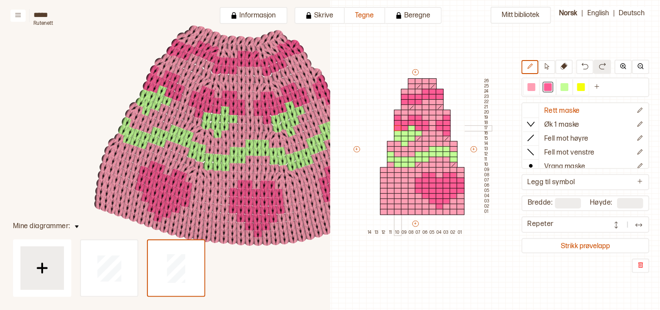
drag, startPoint x: 415, startPoint y: 125, endPoint x: 397, endPoint y: 128, distance: 18.5
click at [397, 128] on div "+ + + + 14 13 12 11 10 09 08 07 06 05 04 03 02 01 26 25 24 23 22 21 20 19 18 17…" at bounding box center [422, 151] width 139 height 167
drag, startPoint x: 407, startPoint y: 131, endPoint x: 411, endPoint y: 129, distance: 5.1
click at [407, 131] on div "+ + + + 14 13 12 11 10 09 08 07 06 05 04 03 02 01 26 25 24 23 22 21 20 19 18 17…" at bounding box center [422, 151] width 139 height 167
click at [414, 127] on div "+ + + + 14 13 12 11 10 09 08 07 06 05 04 03 02 01 26 25 24 23 22 21 20 19 18 17…" at bounding box center [422, 151] width 139 height 167
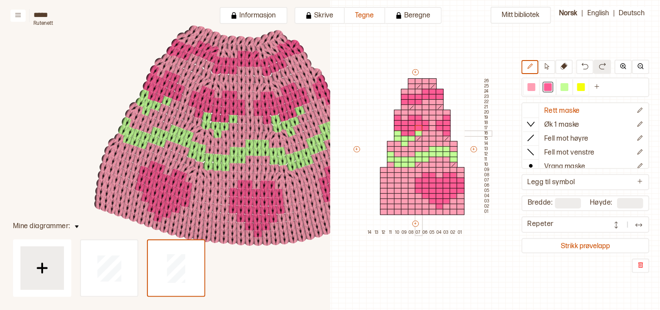
click at [420, 132] on div at bounding box center [419, 134] width 8 height 6
click at [398, 132] on div at bounding box center [398, 134] width 8 height 6
click at [403, 142] on div at bounding box center [405, 144] width 8 height 6
click at [395, 136] on div at bounding box center [398, 139] width 8 height 6
click at [402, 137] on div at bounding box center [405, 139] width 8 height 6
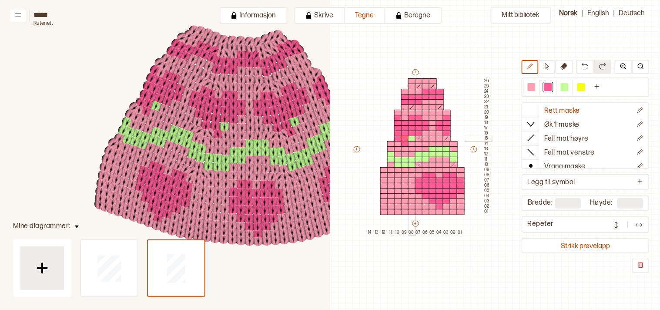
click at [410, 137] on div at bounding box center [412, 139] width 8 height 6
click at [569, 86] on div at bounding box center [565, 87] width 8 height 8
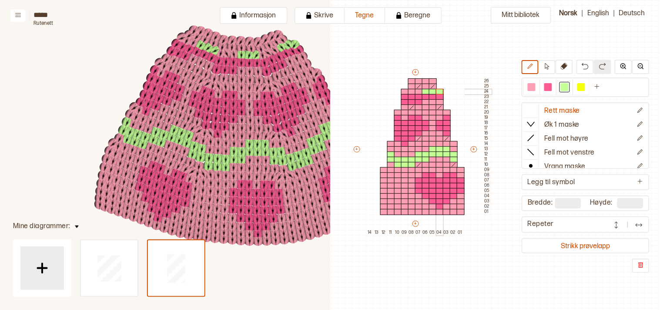
drag, startPoint x: 424, startPoint y: 91, endPoint x: 440, endPoint y: 91, distance: 15.3
click at [440, 91] on div "+ + + + 14 13 12 11 10 09 08 07 06 05 04 03 02 01 26 25 24 23 22 21 20 19 18 17…" at bounding box center [422, 151] width 139 height 167
drag, startPoint x: 440, startPoint y: 97, endPoint x: 405, endPoint y: 97, distance: 34.8
click at [405, 97] on div "+ + + + 14 13 12 11 10 09 08 07 06 05 04 03 02 01 26 25 24 23 22 21 20 19 18 17…" at bounding box center [422, 151] width 139 height 167
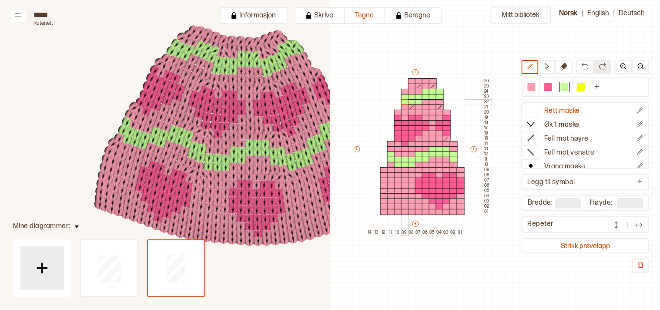
drag, startPoint x: 420, startPoint y: 102, endPoint x: 403, endPoint y: 101, distance: 17.5
click at [403, 101] on div "+ + + + 14 13 12 11 10 09 08 07 06 05 04 03 02 01 26 25 24 23 22 21 20 19 18 17…" at bounding box center [422, 151] width 139 height 167
click at [377, 149] on body "**********" at bounding box center [330, 155] width 660 height 310
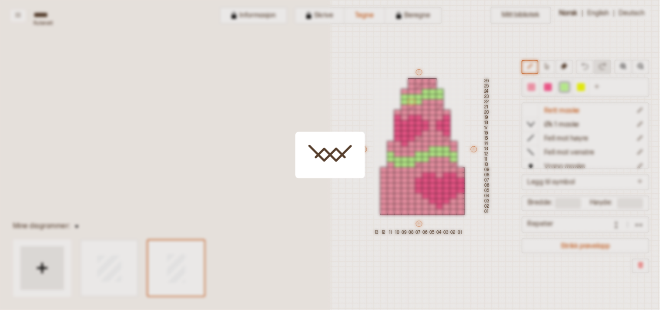
type input "**"
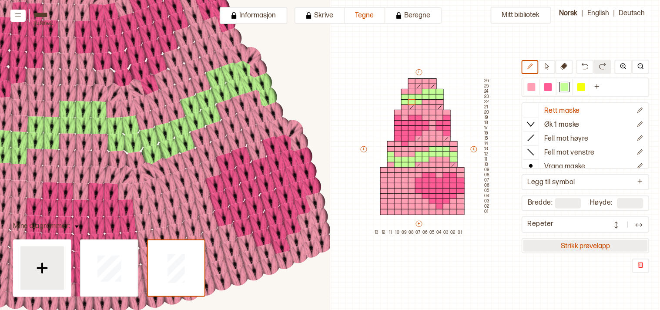
click at [572, 242] on button "Strikk prøvelapp" at bounding box center [586, 246] width 125 height 12
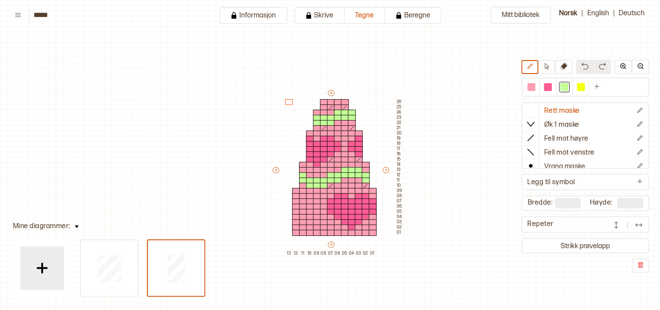
scroll to position [21, 11]
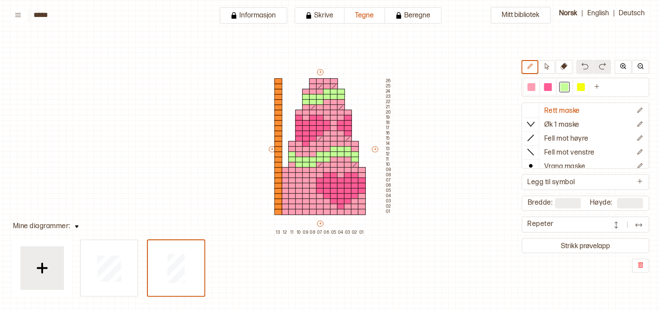
type input "**"
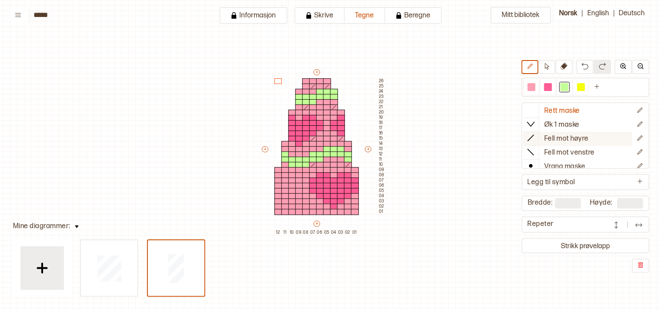
click at [534, 137] on icon at bounding box center [531, 138] width 9 height 9
click at [314, 106] on div at bounding box center [314, 107] width 8 height 6
click at [536, 84] on div at bounding box center [532, 87] width 8 height 8
click at [313, 106] on icon at bounding box center [313, 107] width 7 height 5
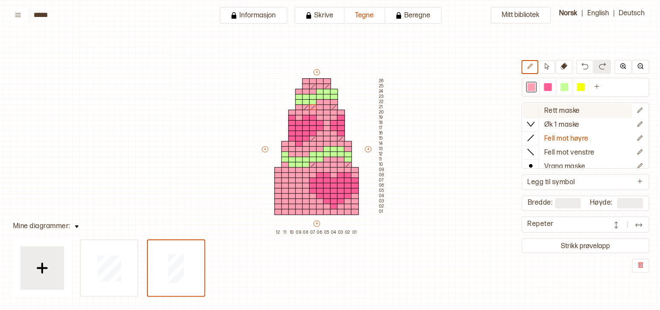
click at [536, 110] on icon at bounding box center [531, 110] width 9 height 9
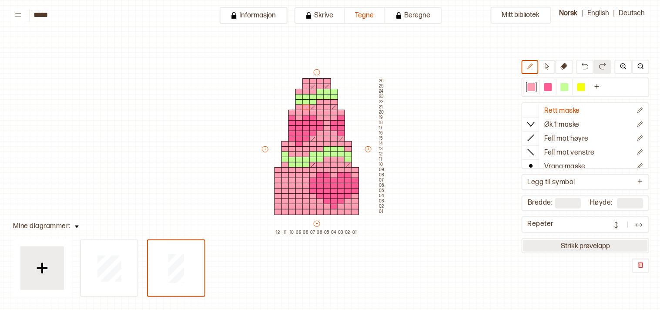
click at [598, 241] on button "Strikk prøvelapp" at bounding box center [586, 246] width 125 height 12
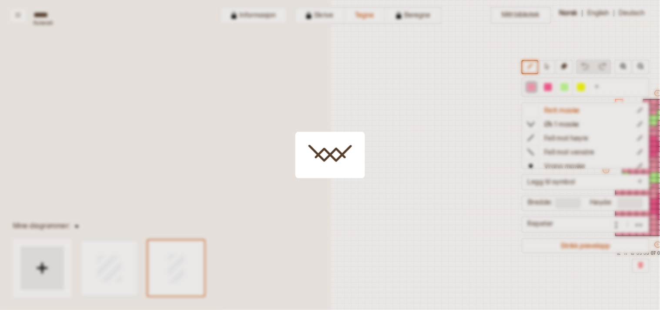
scroll to position [21, 236]
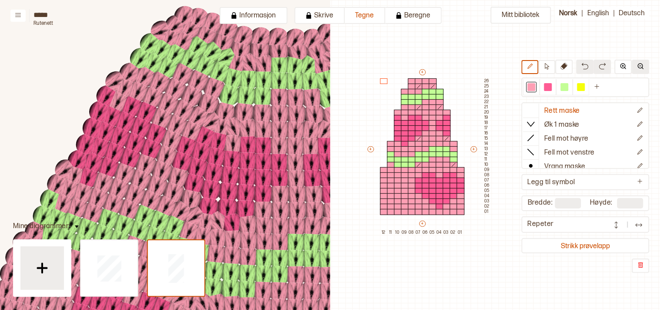
click at [641, 70] on img at bounding box center [641, 66] width 7 height 7
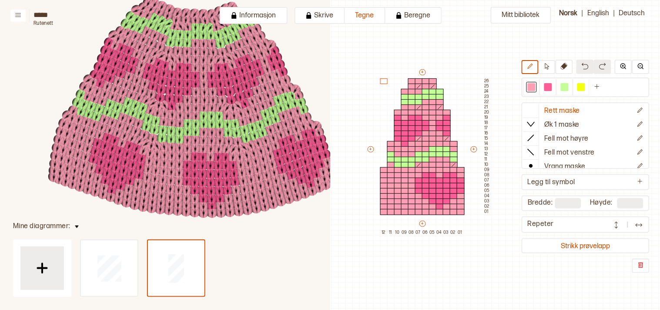
scroll to position [159, 274]
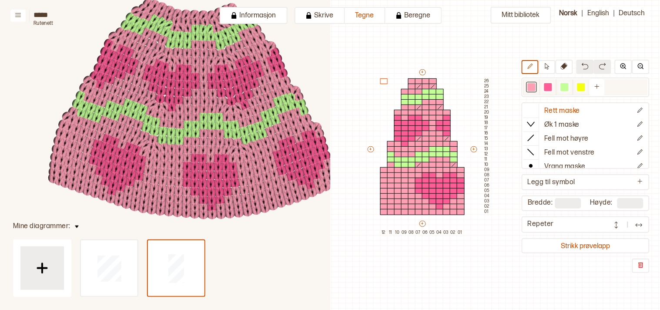
click at [569, 88] on div at bounding box center [565, 87] width 8 height 8
click at [395, 194] on div at bounding box center [398, 196] width 8 height 6
click at [404, 201] on div at bounding box center [405, 202] width 8 height 6
click at [395, 201] on div at bounding box center [398, 202] width 8 height 6
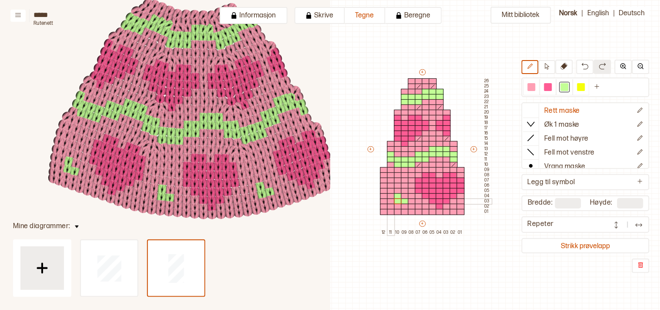
click at [388, 200] on div at bounding box center [391, 202] width 8 height 6
click at [389, 202] on div at bounding box center [391, 202] width 8 height 6
click at [392, 204] on div at bounding box center [391, 207] width 8 height 6
click at [384, 204] on div at bounding box center [384, 207] width 8 height 6
click at [405, 207] on div at bounding box center [405, 207] width 8 height 6
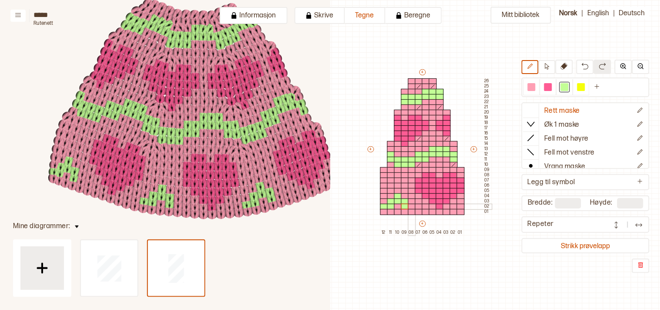
click at [412, 205] on div at bounding box center [412, 207] width 8 height 6
click at [535, 88] on div at bounding box center [532, 87] width 8 height 8
click at [402, 205] on div at bounding box center [405, 207] width 8 height 6
click at [387, 205] on div at bounding box center [391, 207] width 8 height 6
click at [569, 86] on div at bounding box center [565, 87] width 8 height 8
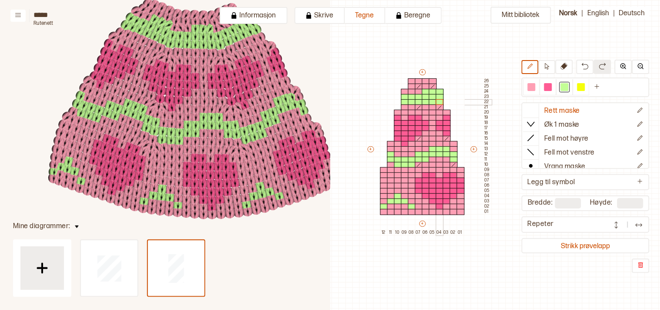
drag, startPoint x: 423, startPoint y: 102, endPoint x: 441, endPoint y: 102, distance: 17.8
click at [441, 102] on div "+ + + + 12 11 10 09 08 07 06 05 04 03 02 01 26 25 24 23 22 21 20 19 18 17 16 15…" at bounding box center [429, 151] width 125 height 167
drag, startPoint x: 422, startPoint y: 91, endPoint x: 406, endPoint y: 90, distance: 16.5
click at [406, 90] on div "+ + + + 12 11 10 09 08 07 06 05 04 03 02 01 26 25 24 23 22 21 20 19 18 17 16 15…" at bounding box center [429, 151] width 125 height 167
click at [536, 86] on div at bounding box center [532, 87] width 8 height 8
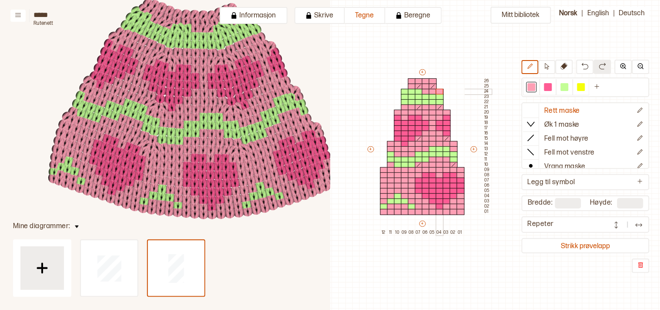
drag, startPoint x: 425, startPoint y: 90, endPoint x: 442, endPoint y: 92, distance: 16.7
click at [442, 91] on div "+ + + + 12 11 10 09 08 07 06 05 04 03 02 01 26 25 24 23 22 21 20 19 18 17 16 15…" at bounding box center [429, 151] width 125 height 167
drag, startPoint x: 420, startPoint y: 101, endPoint x: 403, endPoint y: 102, distance: 17.0
click at [403, 102] on div "+ + + + 12 11 10 09 08 07 06 05 04 03 02 01 26 25 24 23 22 21 20 19 18 17 16 15…" at bounding box center [429, 151] width 125 height 167
click at [568, 84] on div at bounding box center [565, 87] width 8 height 8
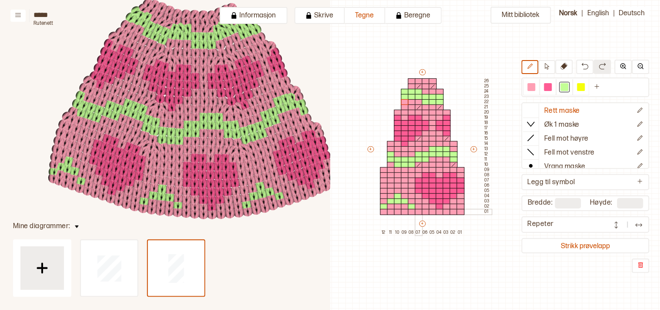
click at [419, 210] on div at bounding box center [419, 212] width 8 height 6
click at [460, 209] on div at bounding box center [461, 212] width 8 height 6
click at [536, 86] on div at bounding box center [532, 87] width 8 height 8
click at [397, 201] on div at bounding box center [398, 202] width 8 height 6
click at [397, 210] on div at bounding box center [398, 212] width 8 height 6
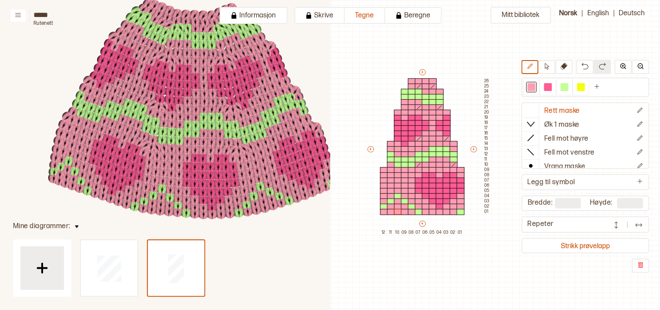
drag, startPoint x: 410, startPoint y: 221, endPoint x: 473, endPoint y: 127, distance: 113.3
click at [568, 86] on div at bounding box center [565, 87] width 8 height 8
click at [396, 202] on div at bounding box center [398, 202] width 8 height 6
click at [403, 212] on div at bounding box center [405, 212] width 8 height 6
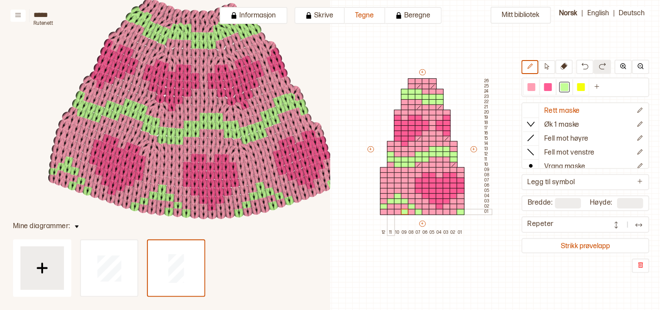
click at [392, 211] on div at bounding box center [391, 212] width 8 height 6
click at [395, 204] on div at bounding box center [398, 207] width 8 height 6
click at [536, 82] on div at bounding box center [532, 87] width 10 height 10
click at [396, 200] on div at bounding box center [398, 202] width 8 height 6
click at [16, 15] on icon at bounding box center [18, 15] width 7 height 7
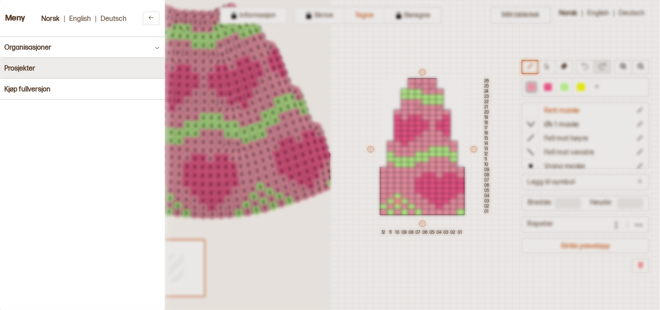
click at [20, 68] on h4 "Prosjekter" at bounding box center [19, 68] width 31 height 8
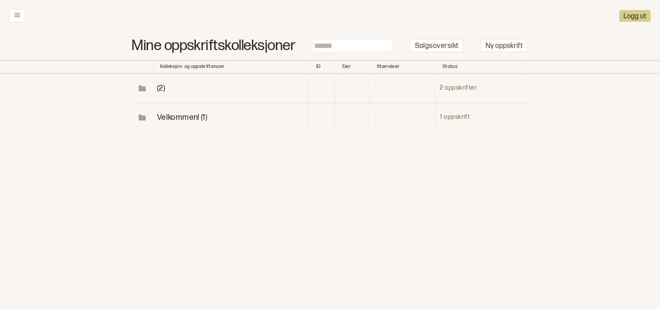
click at [159, 88] on span "(2)" at bounding box center [161, 88] width 8 height 9
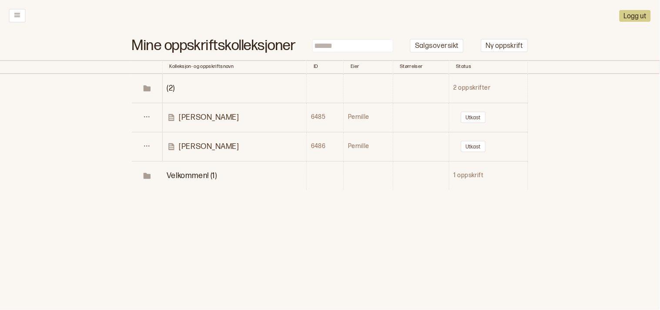
click at [185, 112] on p "[PERSON_NAME]" at bounding box center [209, 117] width 60 height 10
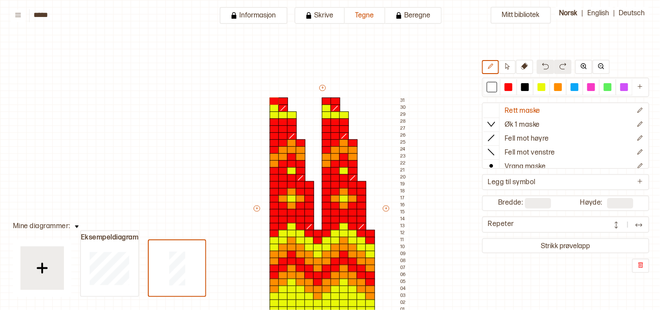
type input "*****"
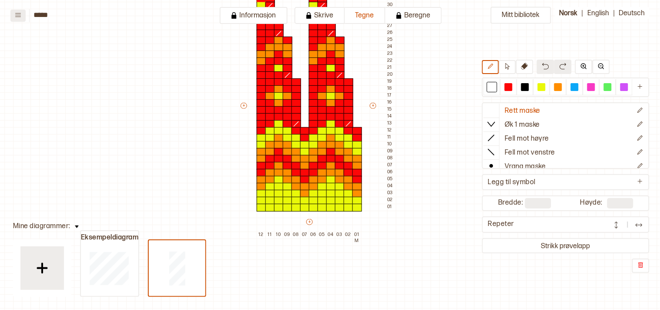
click at [21, 14] on icon at bounding box center [18, 15] width 7 height 7
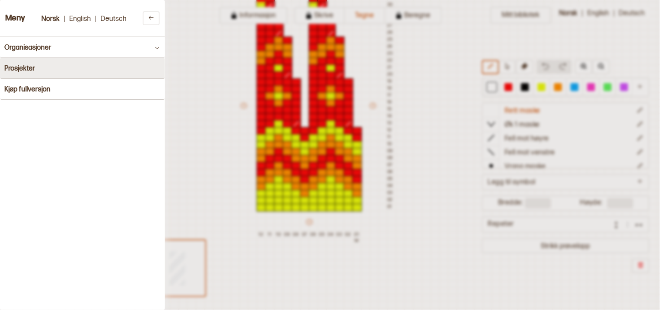
click at [31, 66] on h4 "Prosjekter" at bounding box center [19, 68] width 31 height 8
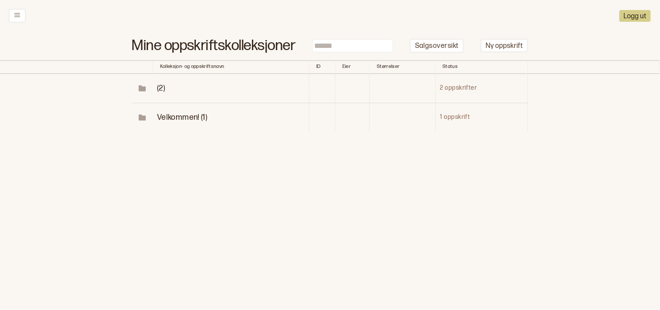
click at [142, 87] on icon at bounding box center [142, 89] width 7 height 4
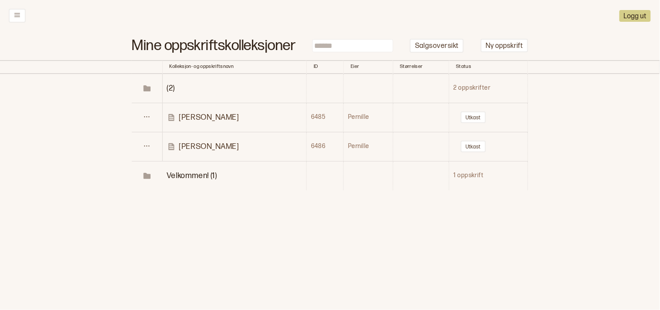
drag, startPoint x: 145, startPoint y: 113, endPoint x: 118, endPoint y: 142, distance: 39.2
click at [118, 143] on td at bounding box center [66, 146] width 132 height 29
click at [148, 115] on icon at bounding box center [147, 117] width 7 height 7
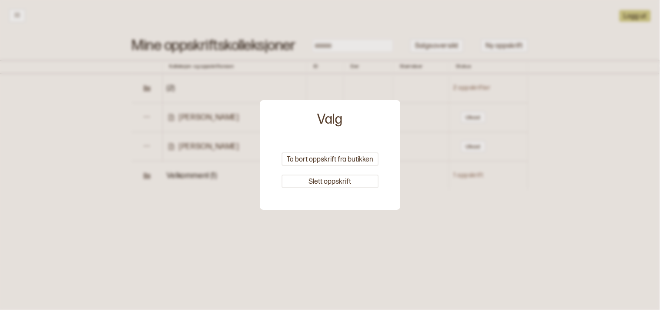
click at [118, 112] on div at bounding box center [330, 155] width 660 height 310
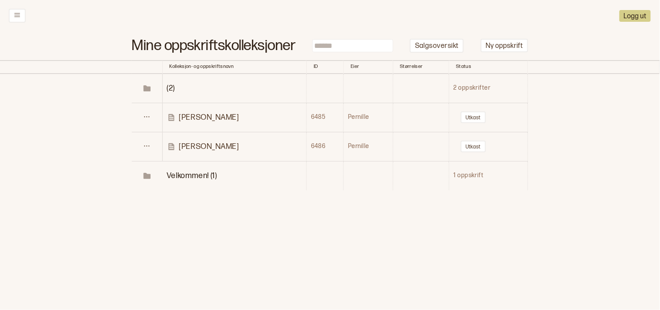
click at [190, 112] on p "[PERSON_NAME]" at bounding box center [209, 117] width 60 height 10
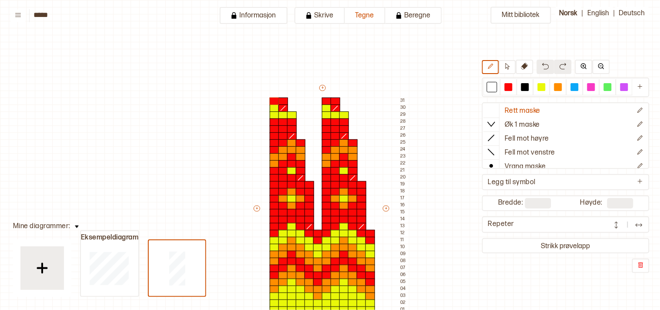
scroll to position [103, 13]
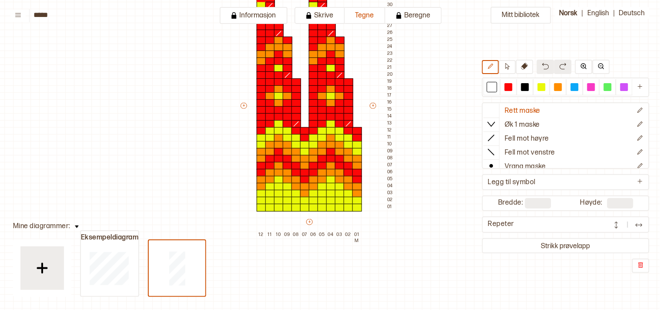
click at [44, 16] on input "*****" at bounding box center [77, 15] width 87 height 8
drag, startPoint x: 44, startPoint y: 16, endPoint x: 52, endPoint y: 15, distance: 8.3
click at [44, 15] on input "*****" at bounding box center [77, 15] width 87 height 8
click at [18, 14] on icon at bounding box center [18, 15] width 6 height 4
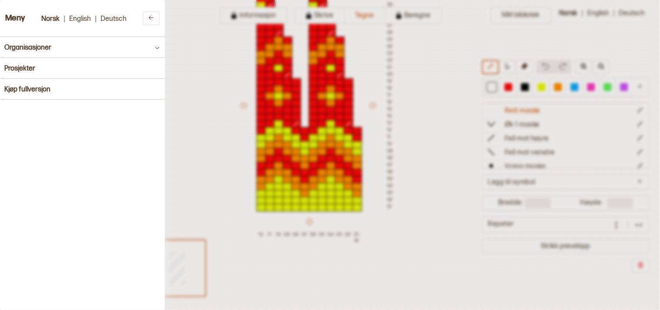
click at [199, 91] on div at bounding box center [330, 155] width 660 height 310
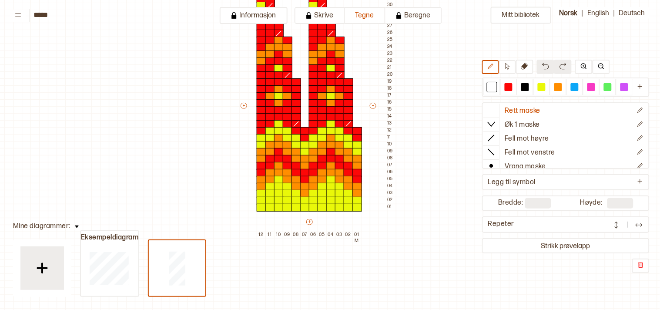
click at [40, 13] on input "*****" at bounding box center [77, 15] width 87 height 8
click at [53, 13] on input "**********" at bounding box center [77, 15] width 87 height 8
click at [58, 11] on input "**********" at bounding box center [77, 15] width 87 height 8
type input "**********"
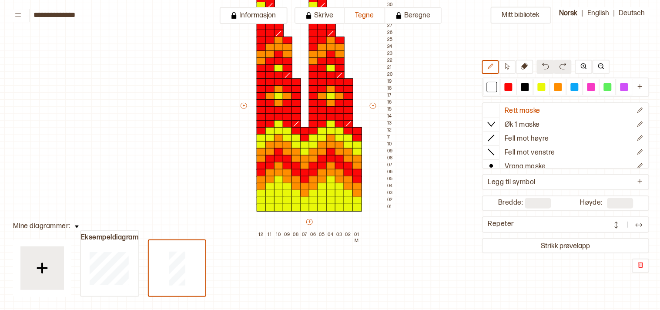
click at [91, 55] on div "Mitt bibliotek Rett maske Øk 1 maske Fell mot høyre Fell mot venstre Vrang mask…" at bounding box center [647, 207] width 1321 height 620
click at [16, 15] on icon at bounding box center [18, 15] width 7 height 7
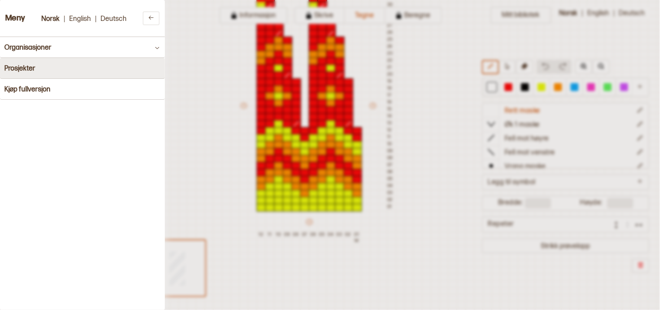
click at [15, 66] on h4 "Prosjekter" at bounding box center [19, 68] width 31 height 8
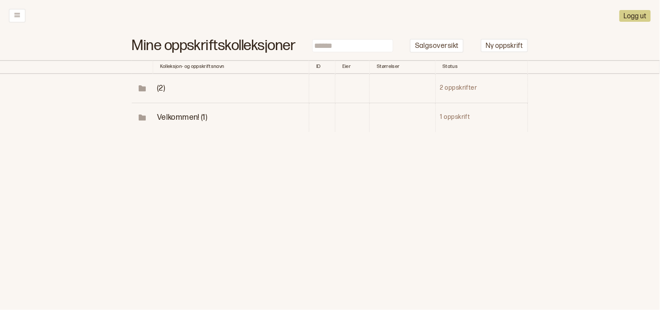
click at [162, 80] on td "(2)" at bounding box center [231, 88] width 156 height 29
click at [153, 90] on td "(2)" at bounding box center [231, 88] width 156 height 29
click at [162, 116] on span "Velkommen! (1)" at bounding box center [182, 117] width 50 height 9
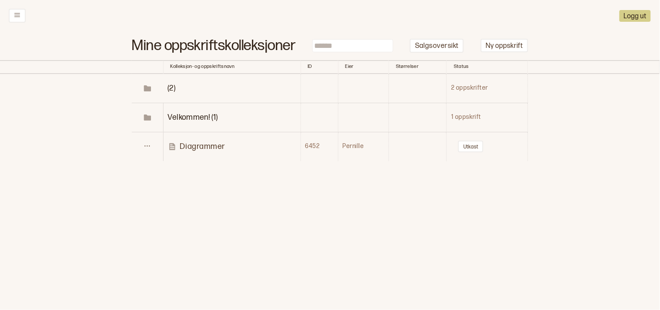
click at [196, 143] on p "Diagrammer" at bounding box center [202, 146] width 45 height 10
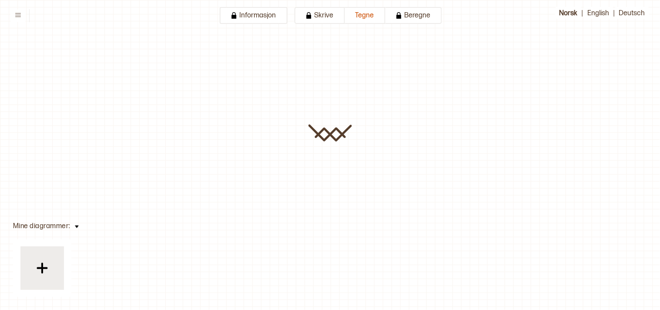
type input "**********"
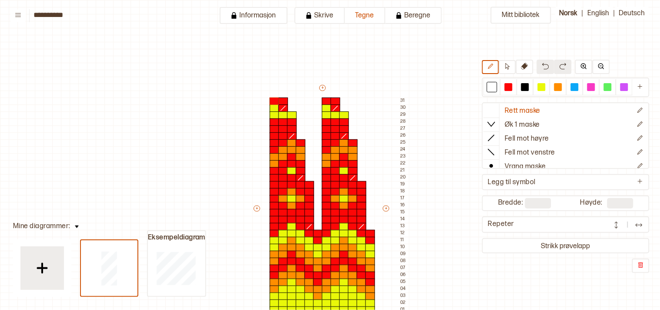
scroll to position [103, 13]
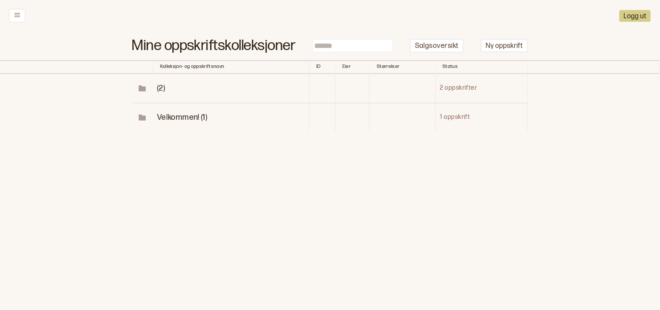
click at [142, 114] on icon at bounding box center [142, 117] width 9 height 9
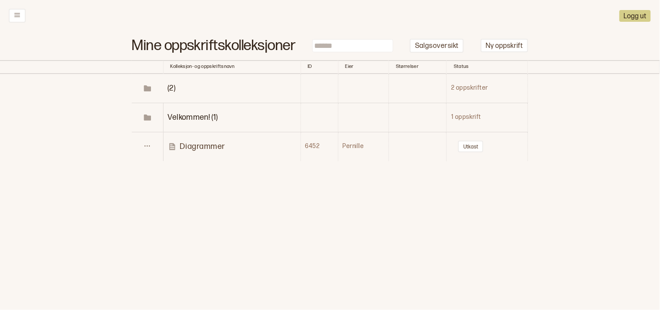
click at [151, 84] on icon at bounding box center [147, 88] width 9 height 9
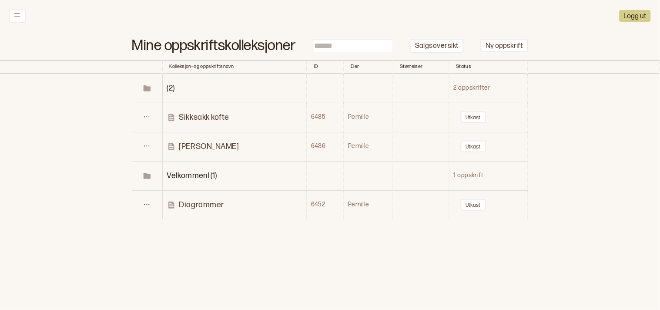
click at [184, 145] on p "[PERSON_NAME]" at bounding box center [209, 146] width 60 height 10
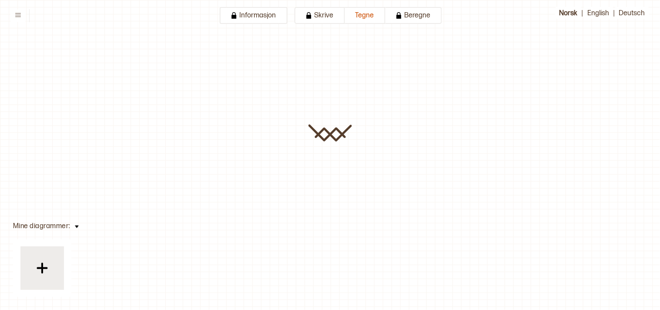
type input "*****"
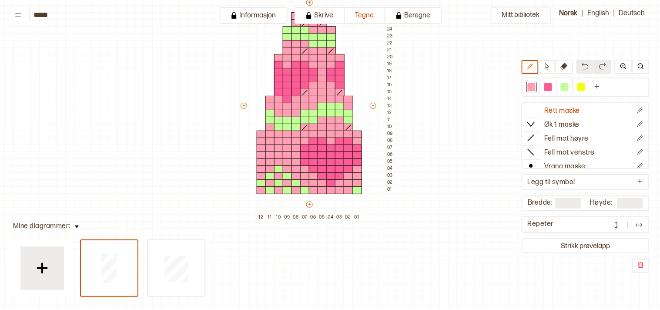
drag, startPoint x: 192, startPoint y: 128, endPoint x: 192, endPoint y: 155, distance: 26.6
click at [192, 155] on div "Mitt bibliotek Rett maske Øk 1 maske Fell mot høyre Fell mot venstre Vrang mask…" at bounding box center [647, 225] width 1321 height 620
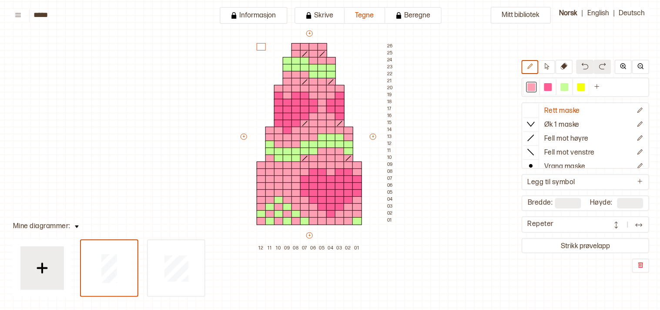
scroll to position [40, 13]
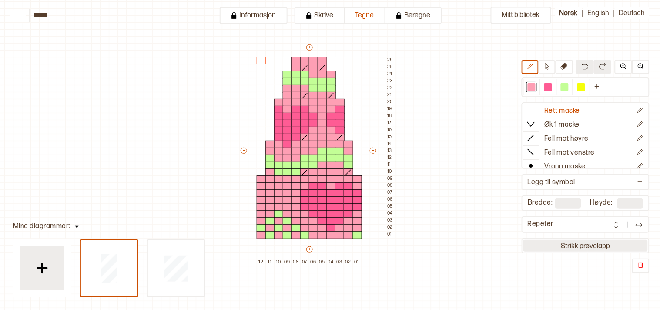
click at [571, 244] on button "Strikk prøvelapp" at bounding box center [586, 246] width 125 height 12
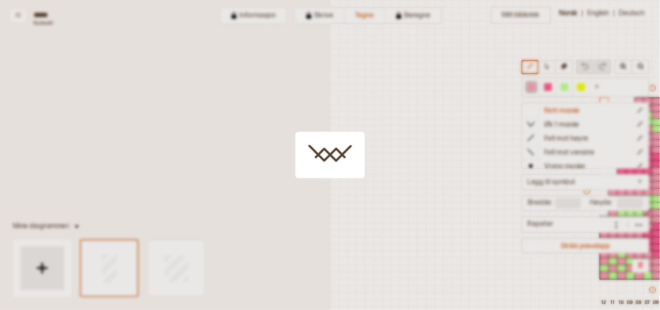
scroll to position [44, 248]
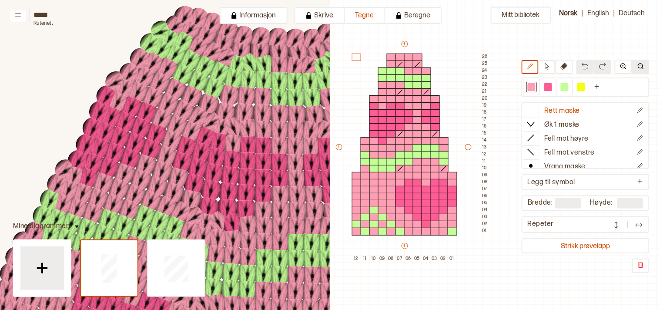
click at [643, 68] on img at bounding box center [641, 66] width 7 height 7
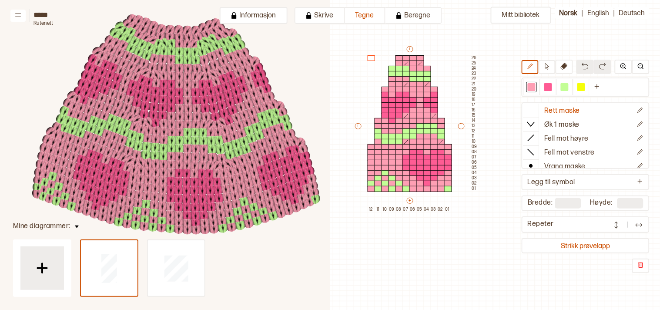
scroll to position [149, 290]
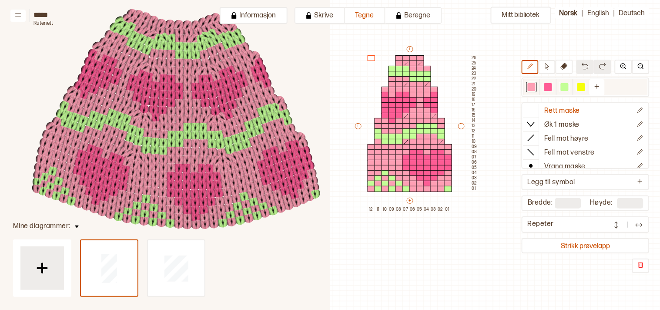
click at [536, 86] on div at bounding box center [532, 87] width 8 height 8
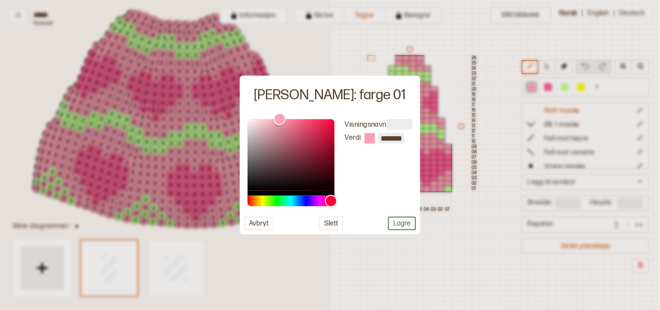
click at [505, 161] on div at bounding box center [330, 155] width 660 height 310
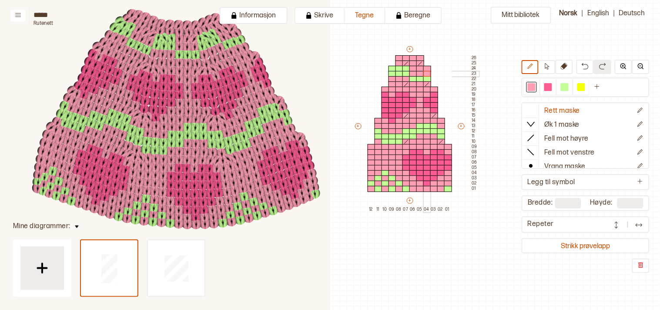
drag, startPoint x: 412, startPoint y: 74, endPoint x: 428, endPoint y: 73, distance: 15.7
click at [428, 73] on div "+ + + + 12 11 10 09 08 07 06 05 04 03 02 01 26 25 24 23 22 21 20 19 18 17 16 15…" at bounding box center [416, 128] width 125 height 167
drag, startPoint x: 407, startPoint y: 67, endPoint x: 390, endPoint y: 68, distance: 16.6
click at [390, 68] on div "+ + + + 12 11 10 09 08 07 06 05 04 03 02 01 26 25 24 23 22 21 20 19 18 17 16 15…" at bounding box center [416, 128] width 125 height 167
click at [392, 194] on div "+ + + + 12 11 10 09 08 07 06 05 04 03 02 01 26 25 24 23 22 21 20 19 18 17 16 15…" at bounding box center [416, 128] width 125 height 167
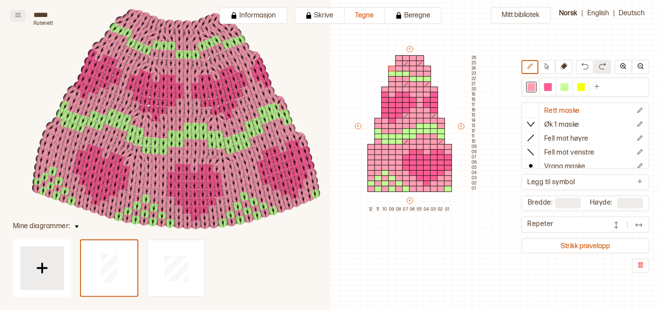
click at [17, 13] on icon at bounding box center [18, 15] width 7 height 7
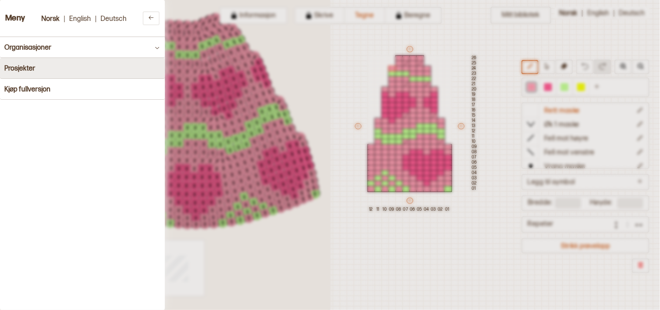
click at [19, 68] on h4 "Prosjekter" at bounding box center [19, 68] width 31 height 8
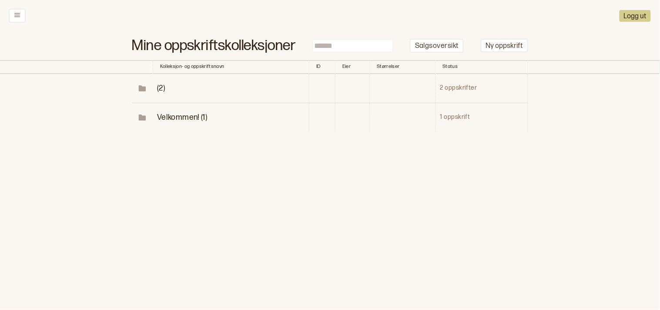
click at [450, 85] on td "2 oppskrifter" at bounding box center [482, 88] width 92 height 29
click at [443, 48] on p "Salgsoversikt" at bounding box center [437, 46] width 44 height 9
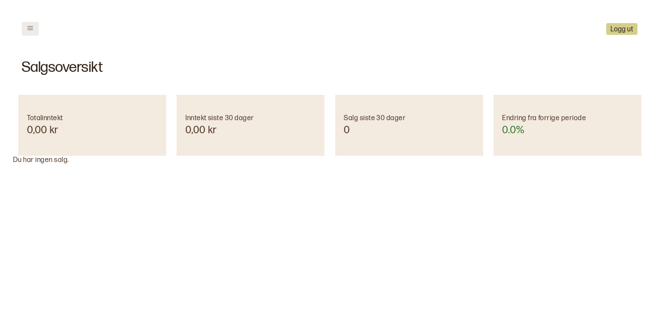
click at [26, 30] on button at bounding box center [30, 29] width 17 height 14
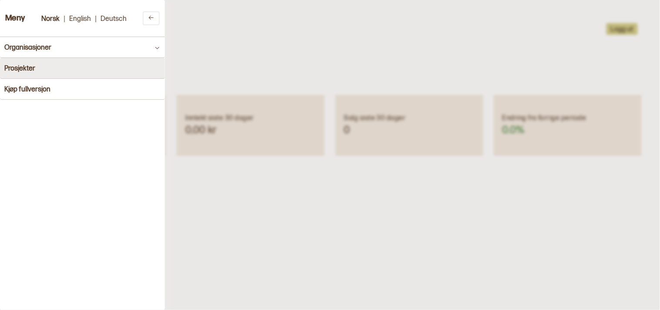
click at [16, 71] on h4 "Prosjekter" at bounding box center [19, 68] width 31 height 8
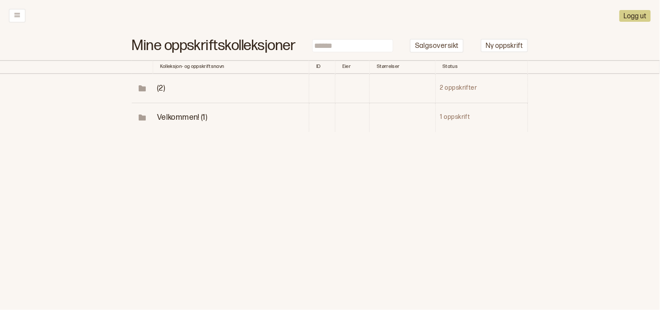
click at [164, 85] on span "(2)" at bounding box center [161, 88] width 8 height 9
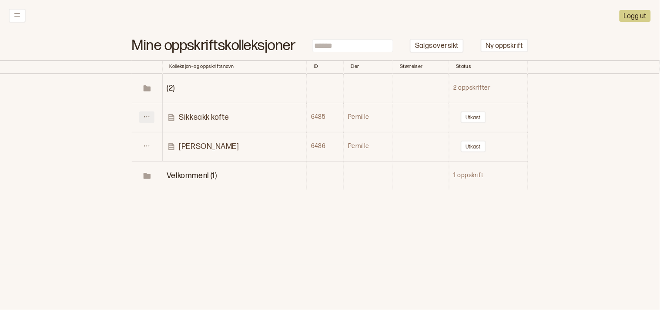
click at [148, 114] on icon at bounding box center [147, 117] width 7 height 7
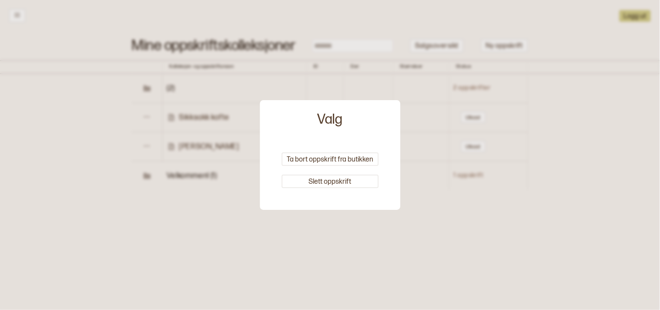
click at [145, 145] on div at bounding box center [330, 155] width 660 height 310
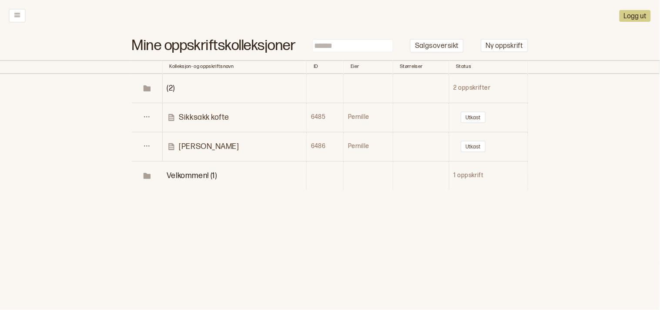
click at [145, 145] on icon at bounding box center [147, 146] width 7 height 7
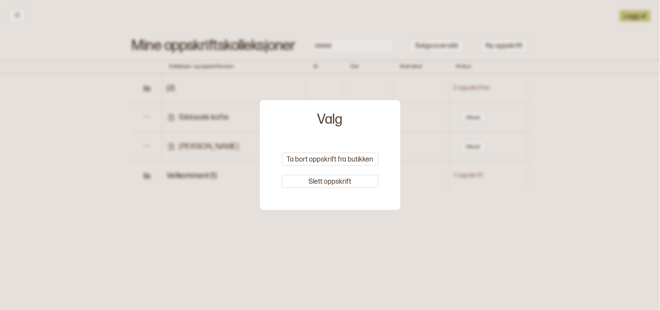
drag, startPoint x: 145, startPoint y: 145, endPoint x: 66, endPoint y: 98, distance: 92.3
click at [66, 98] on div at bounding box center [330, 155] width 660 height 310
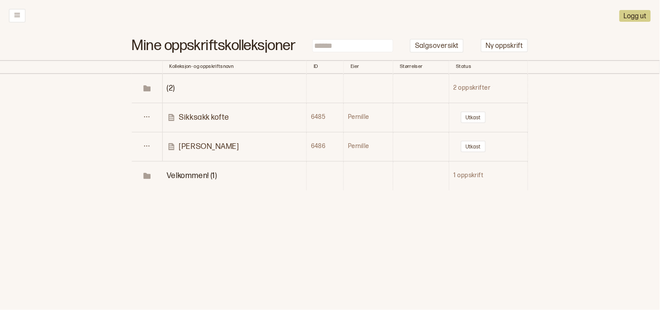
click at [66, 98] on td at bounding box center [66, 88] width 132 height 29
click at [17, 14] on icon at bounding box center [17, 15] width 7 height 7
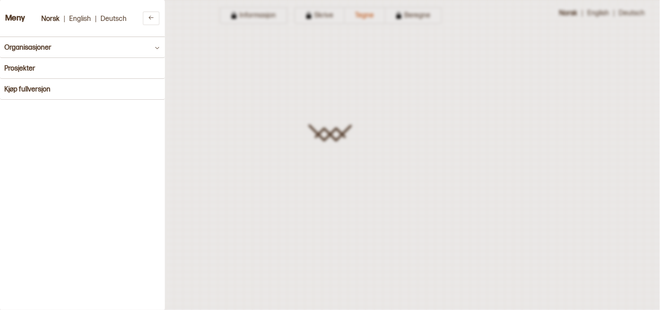
type input "*****"
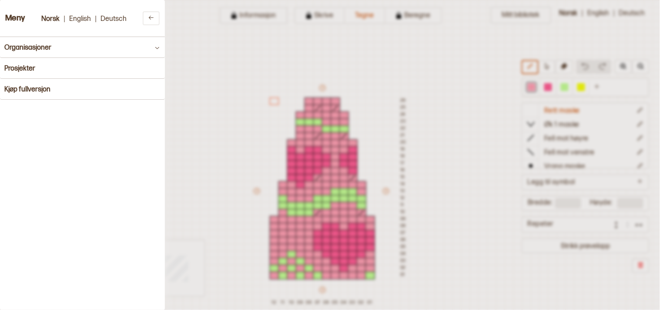
scroll to position [85, 13]
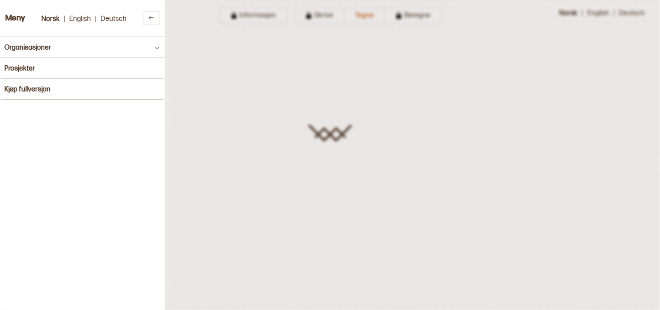
type input "**********"
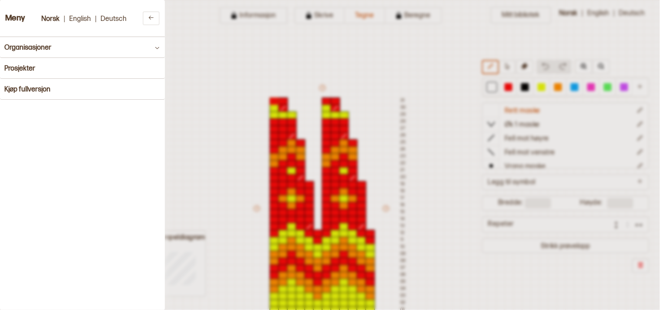
scroll to position [103, 13]
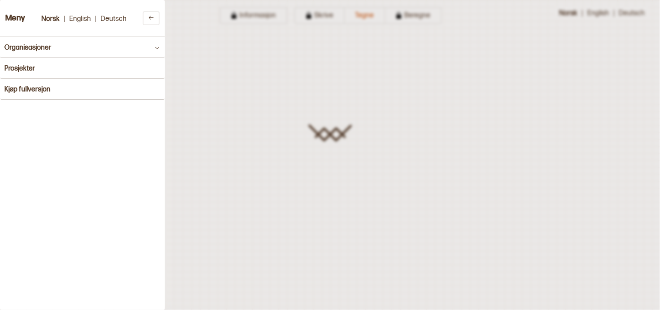
type input "**********"
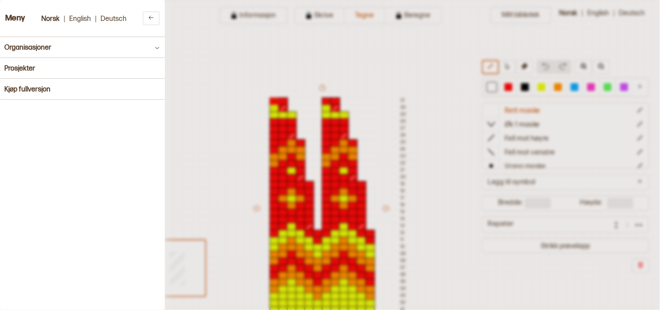
scroll to position [103, 13]
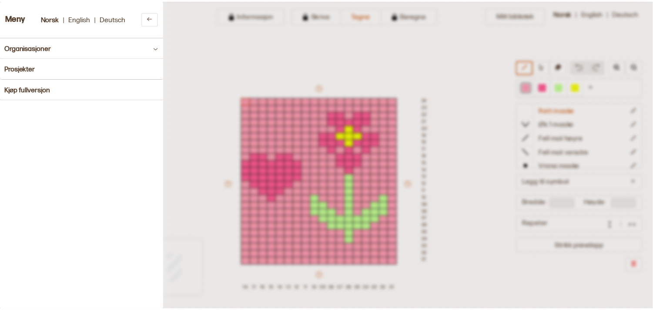
scroll to position [79, 39]
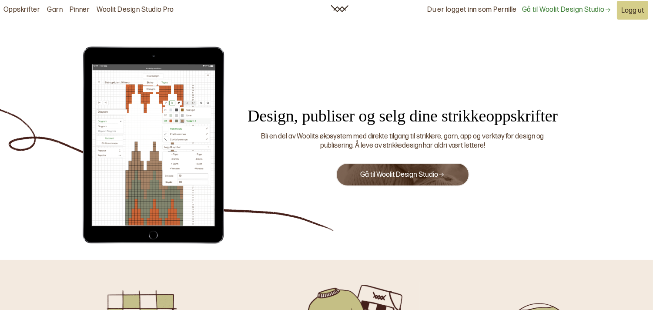
click at [6, 8] on link "Oppskrifter" at bounding box center [21, 10] width 37 height 9
